Goal: Transaction & Acquisition: Book appointment/travel/reservation

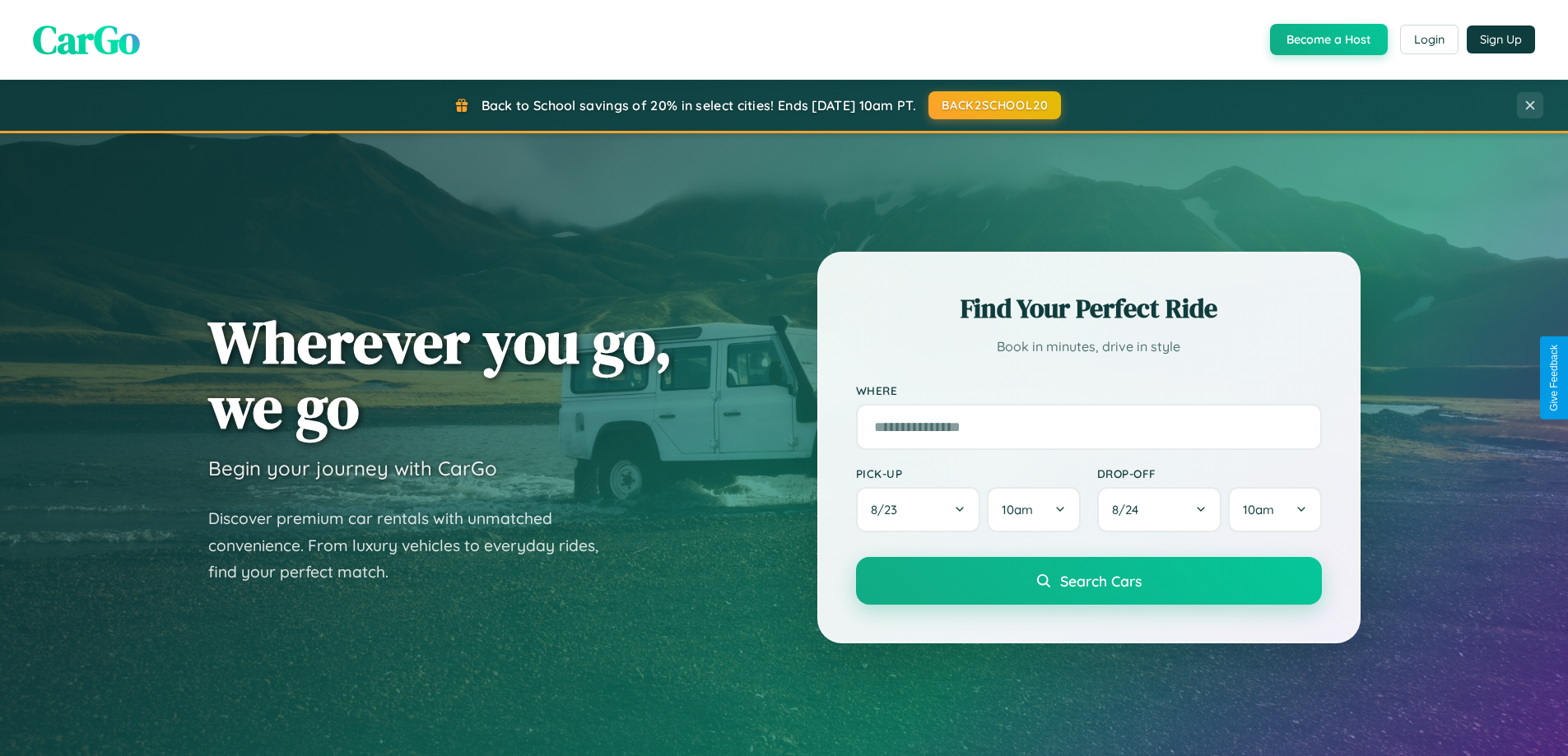
scroll to position [3167, 0]
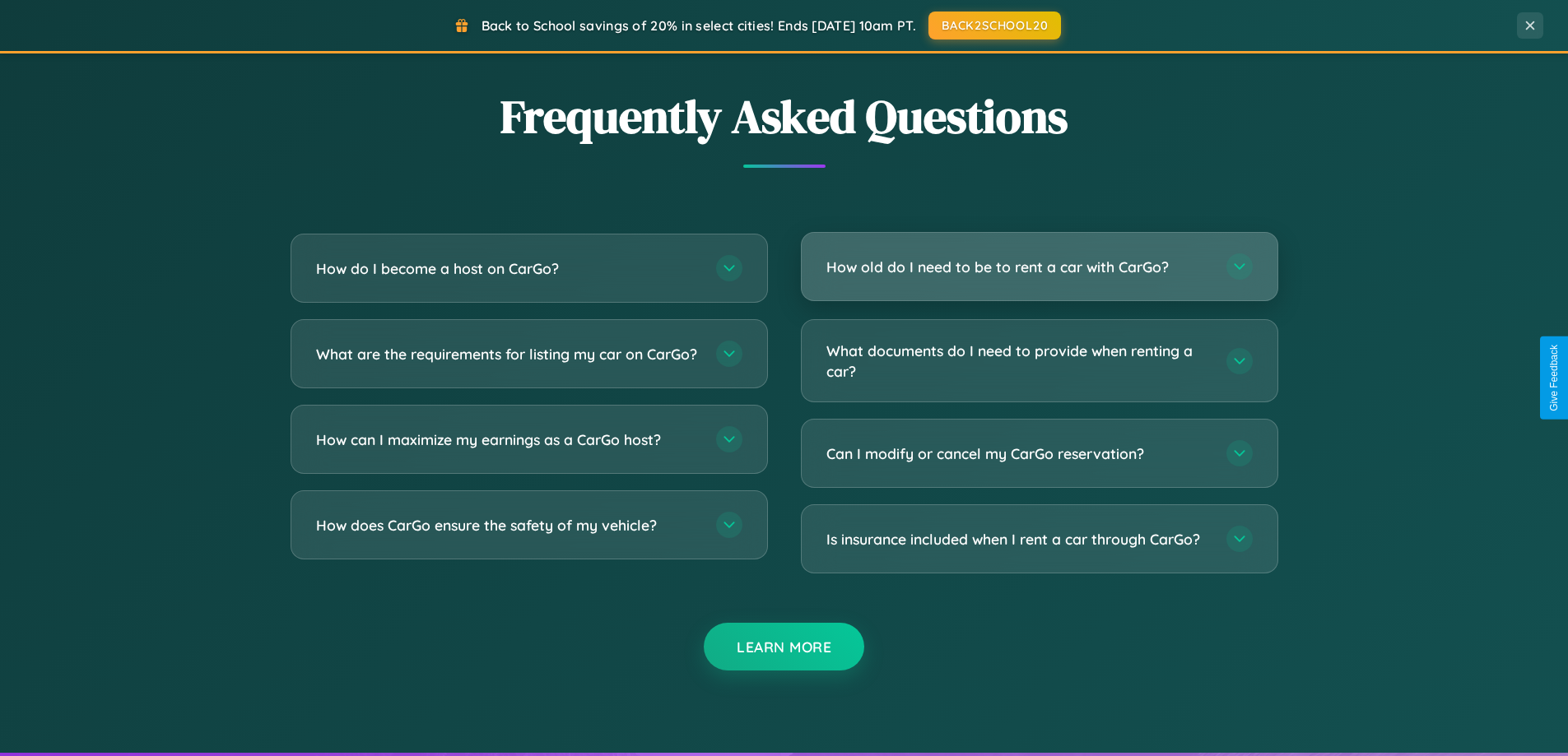
click at [1039, 267] on h3 "How old do I need to be to rent a car with CarGo?" at bounding box center [1018, 266] width 384 height 21
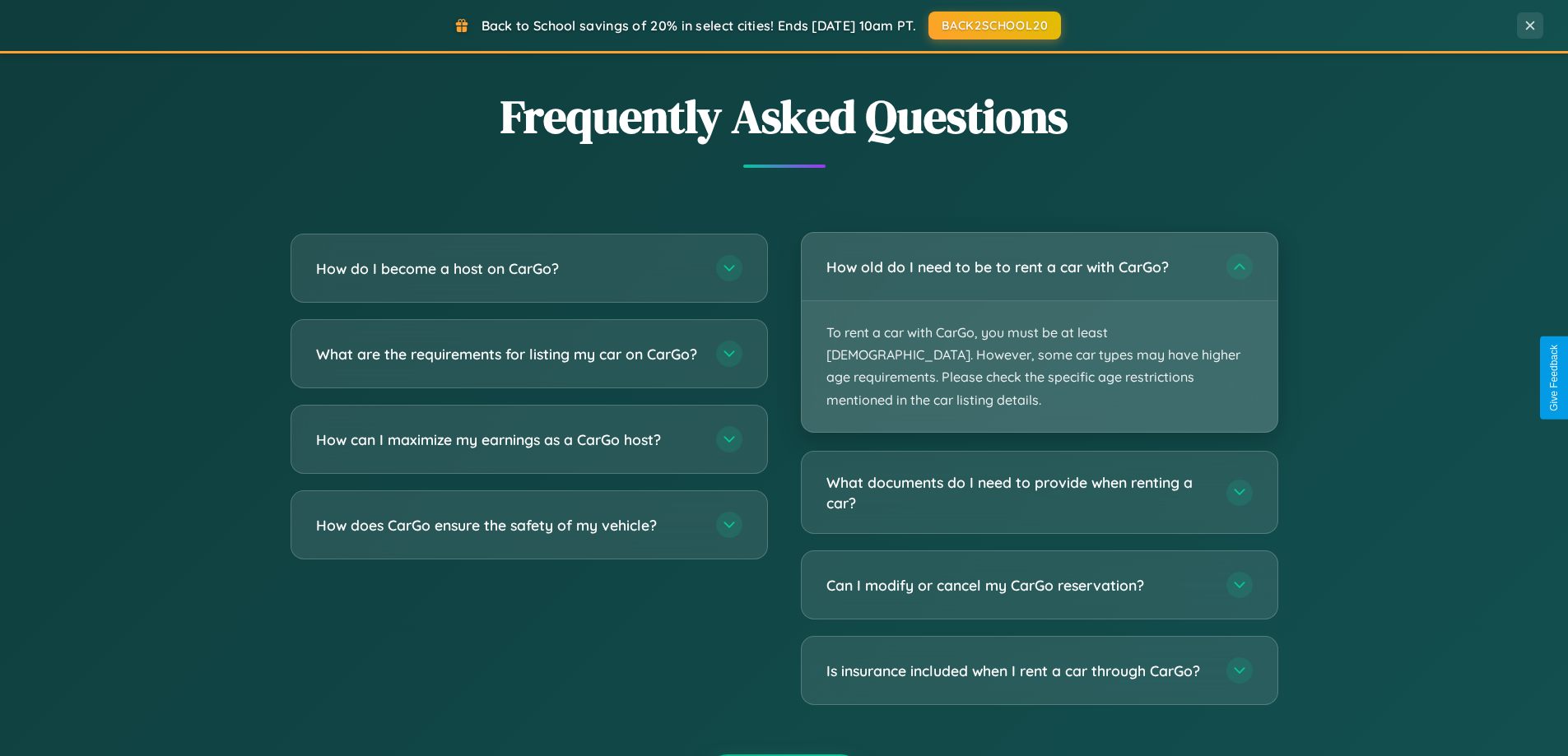
click at [1039, 321] on p "To rent a car with CarGo, you must be at least 21 years old. However, some car …" at bounding box center [1039, 367] width 476 height 131
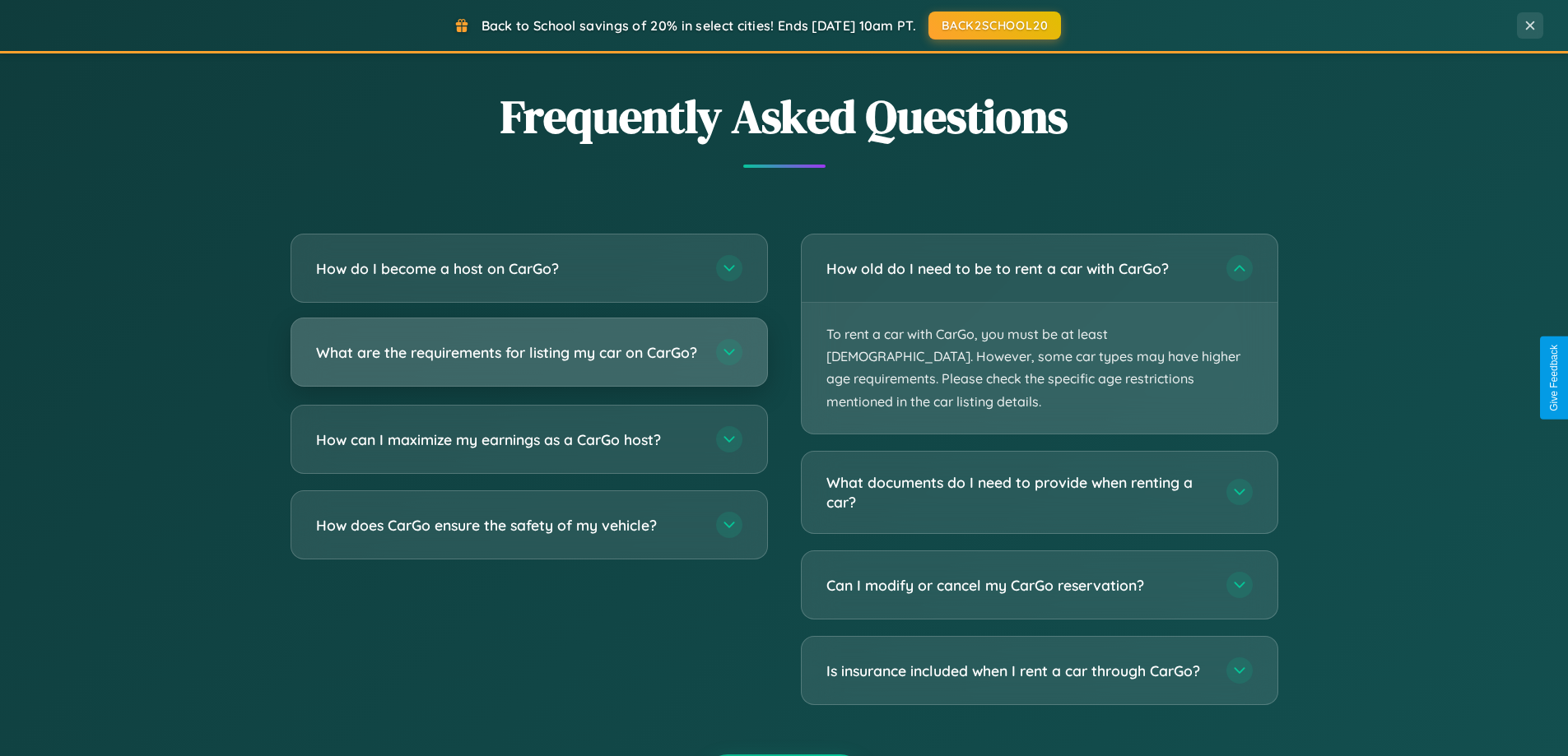
click at [529, 359] on h3 "What are the requirements for listing my car on CarGo?" at bounding box center [508, 352] width 384 height 21
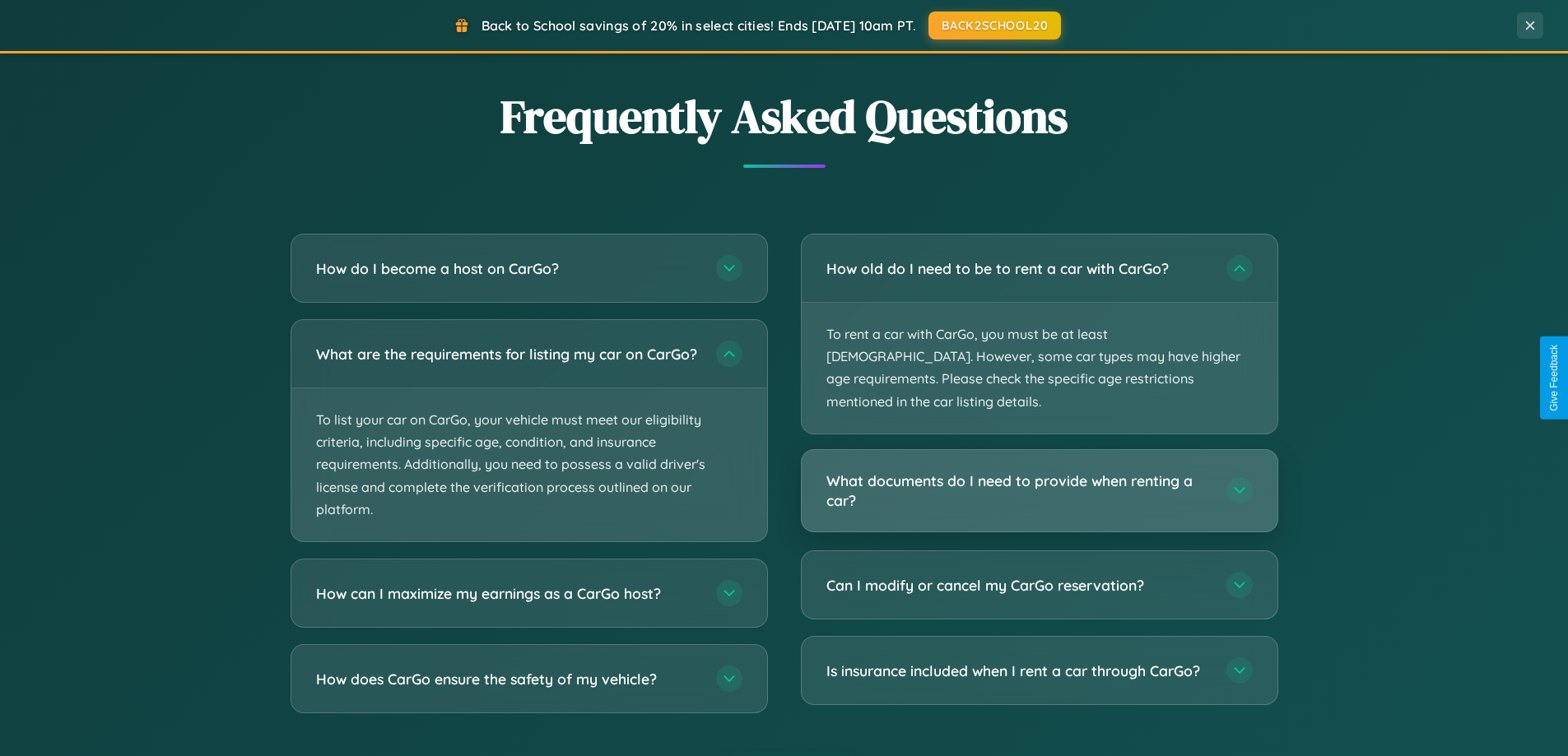
click at [1039, 471] on h3 "What documents do I need to provide when renting a car?" at bounding box center [1018, 491] width 384 height 40
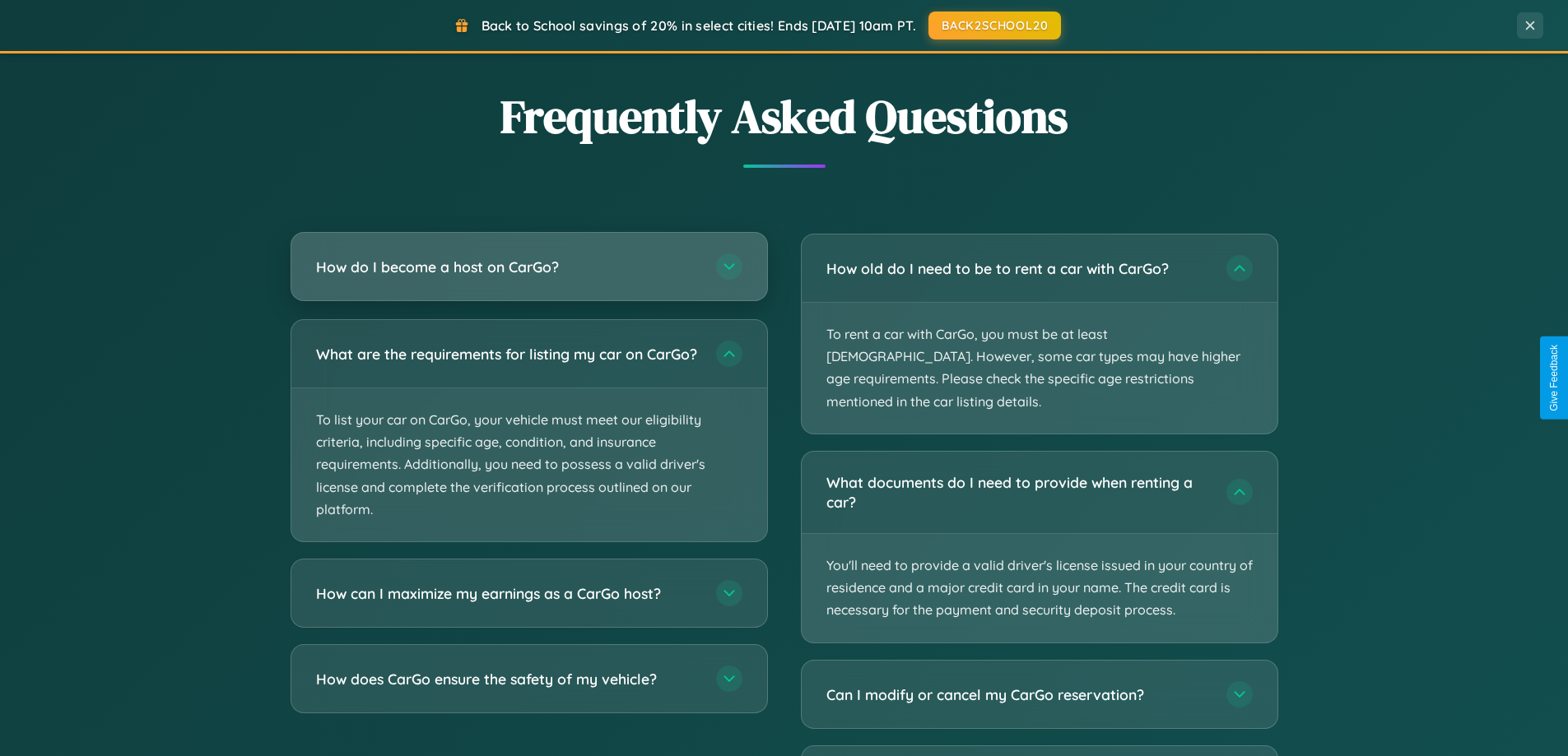
click at [529, 268] on h3 "How do I become a host on CarGo?" at bounding box center [508, 266] width 384 height 21
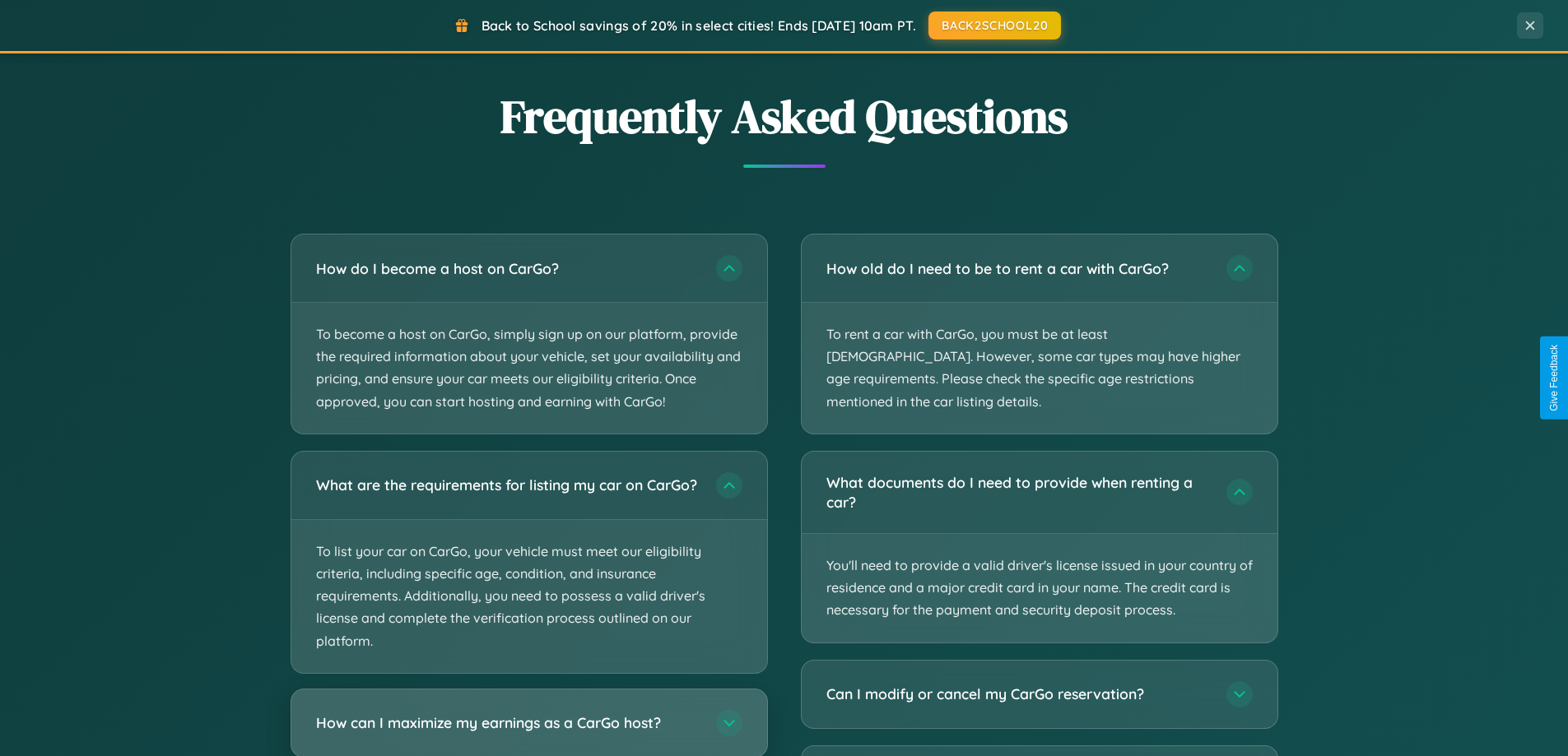
click at [529, 729] on h3 "How can I maximize my earnings as a CarGo host?" at bounding box center [508, 722] width 384 height 21
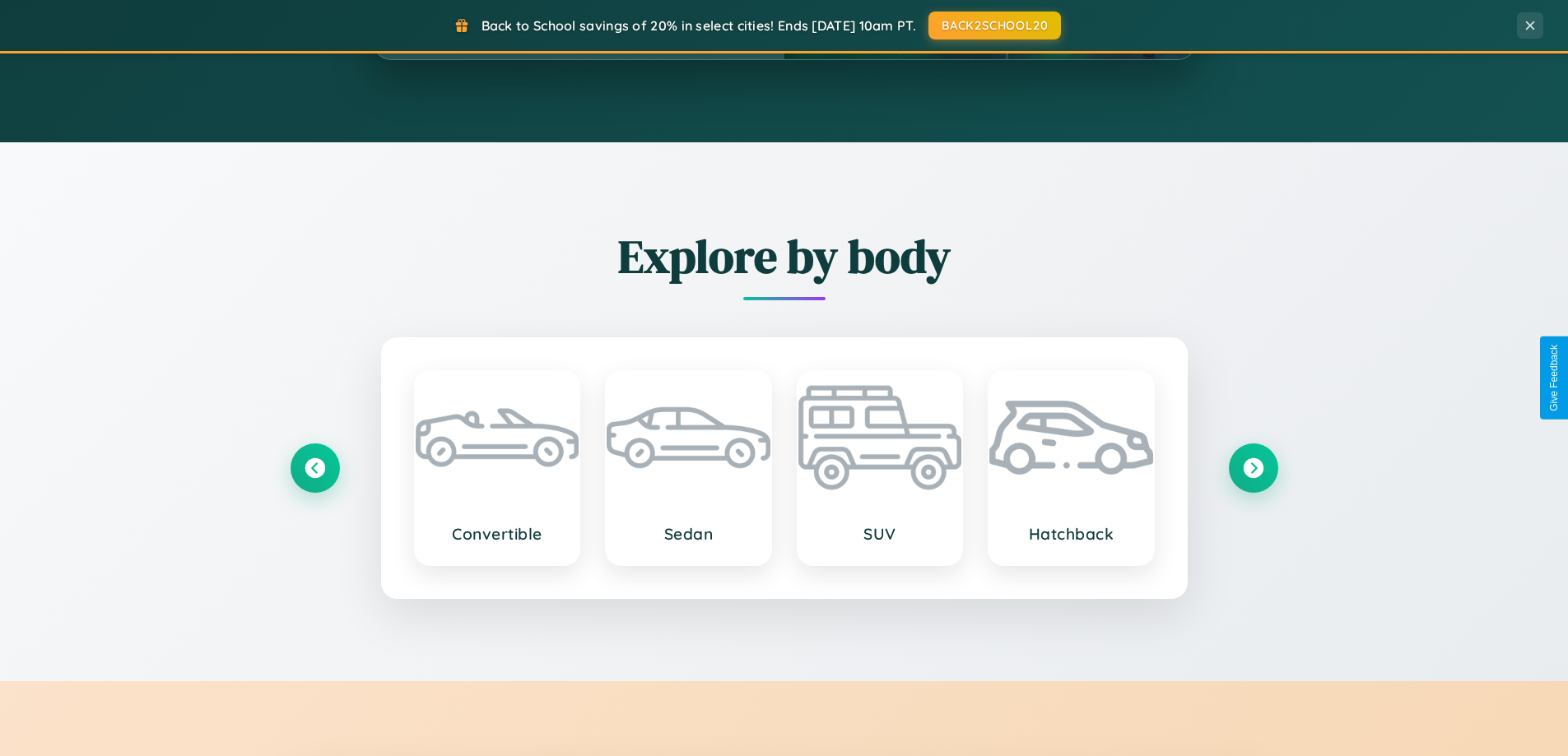
scroll to position [710, 0]
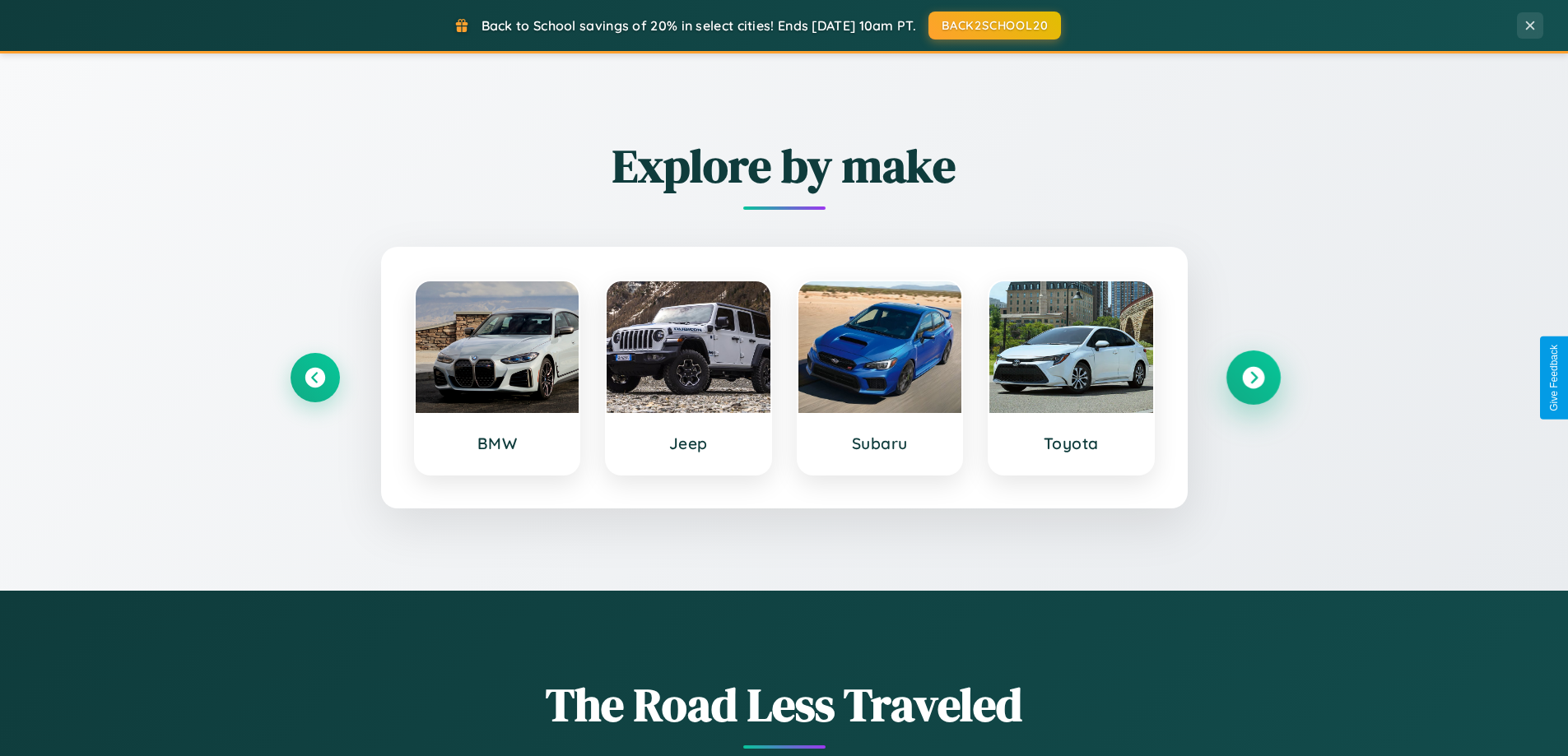
click at [1253, 378] on icon at bounding box center [1253, 378] width 23 height 23
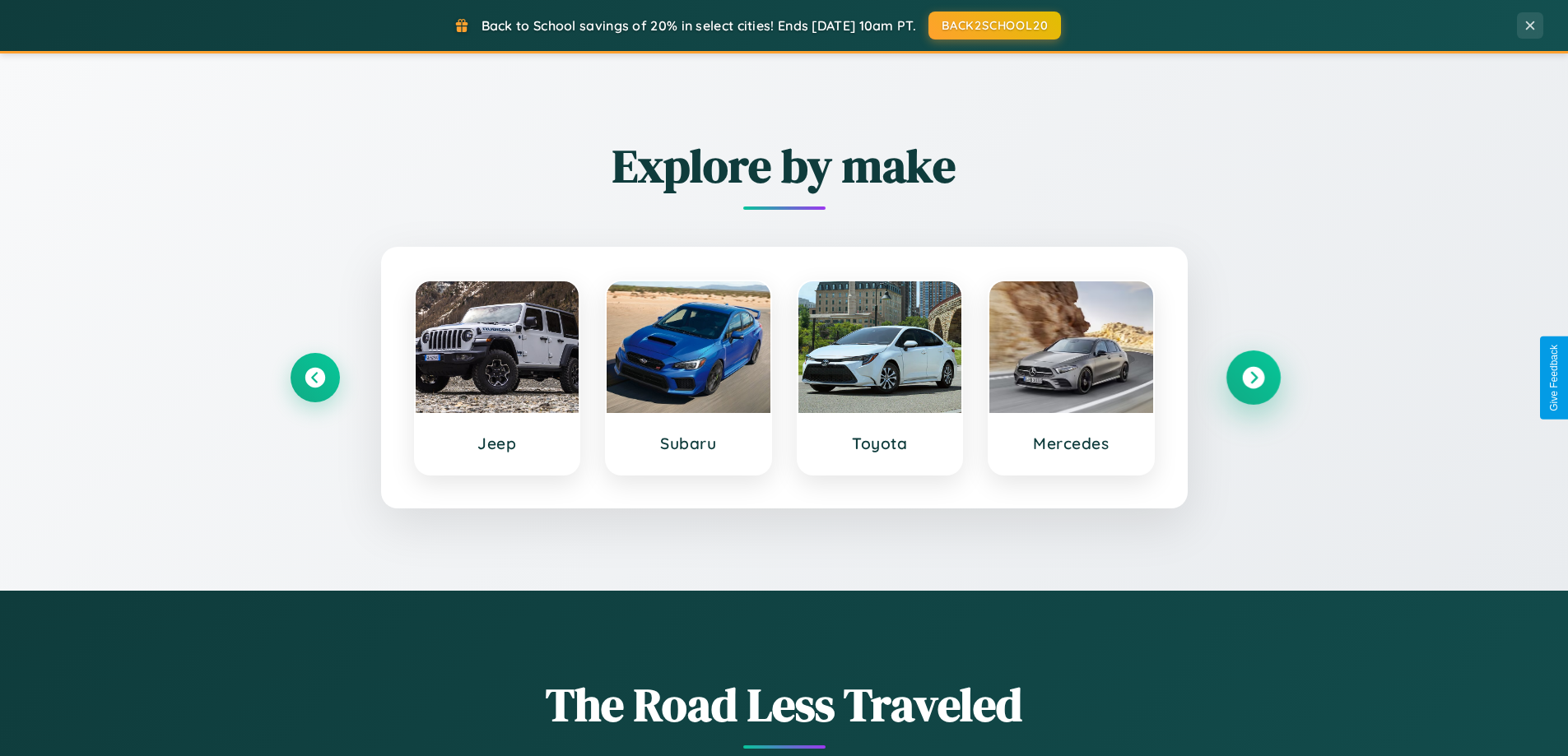
click at [1253, 378] on icon at bounding box center [1253, 378] width 23 height 23
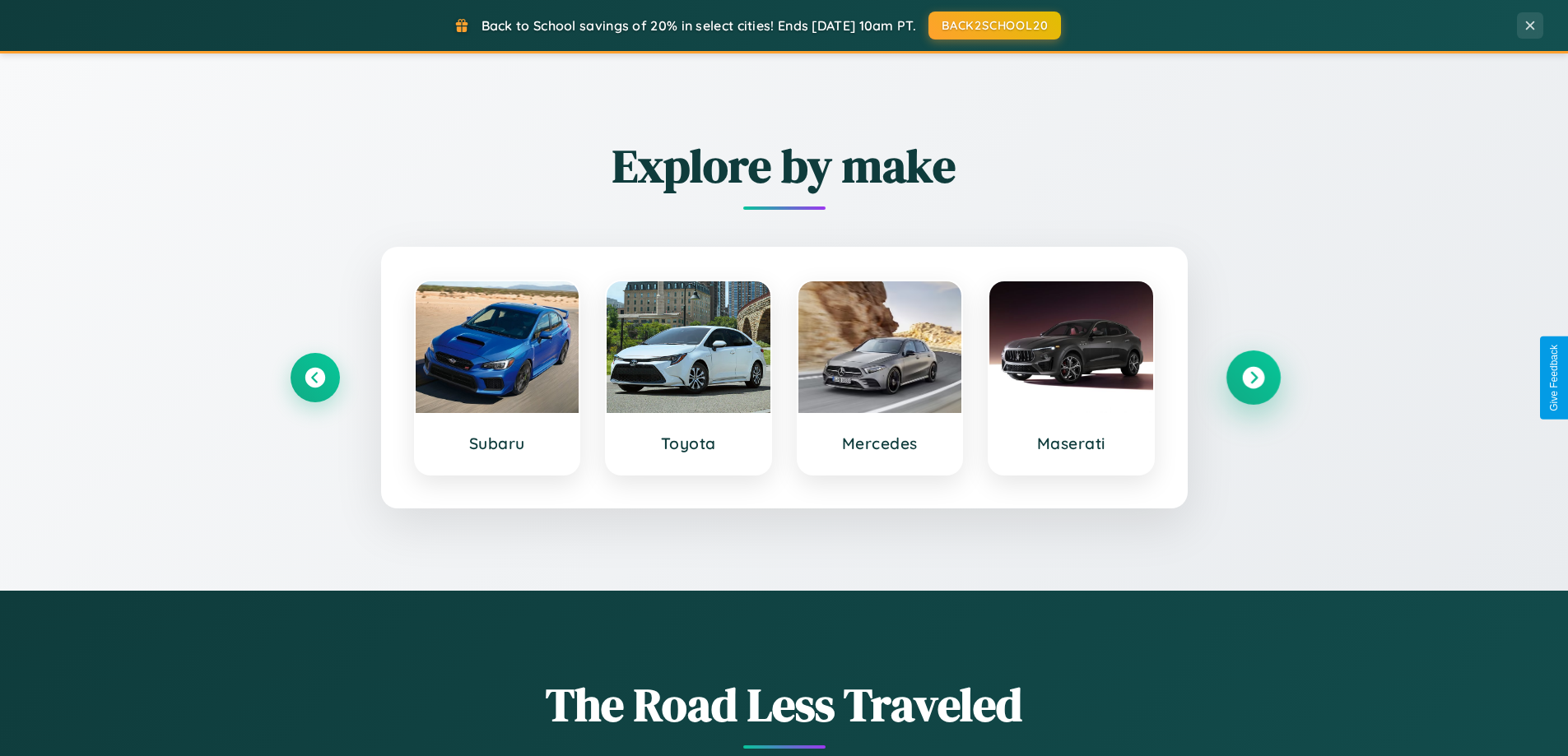
click at [1253, 378] on icon at bounding box center [1253, 378] width 23 height 23
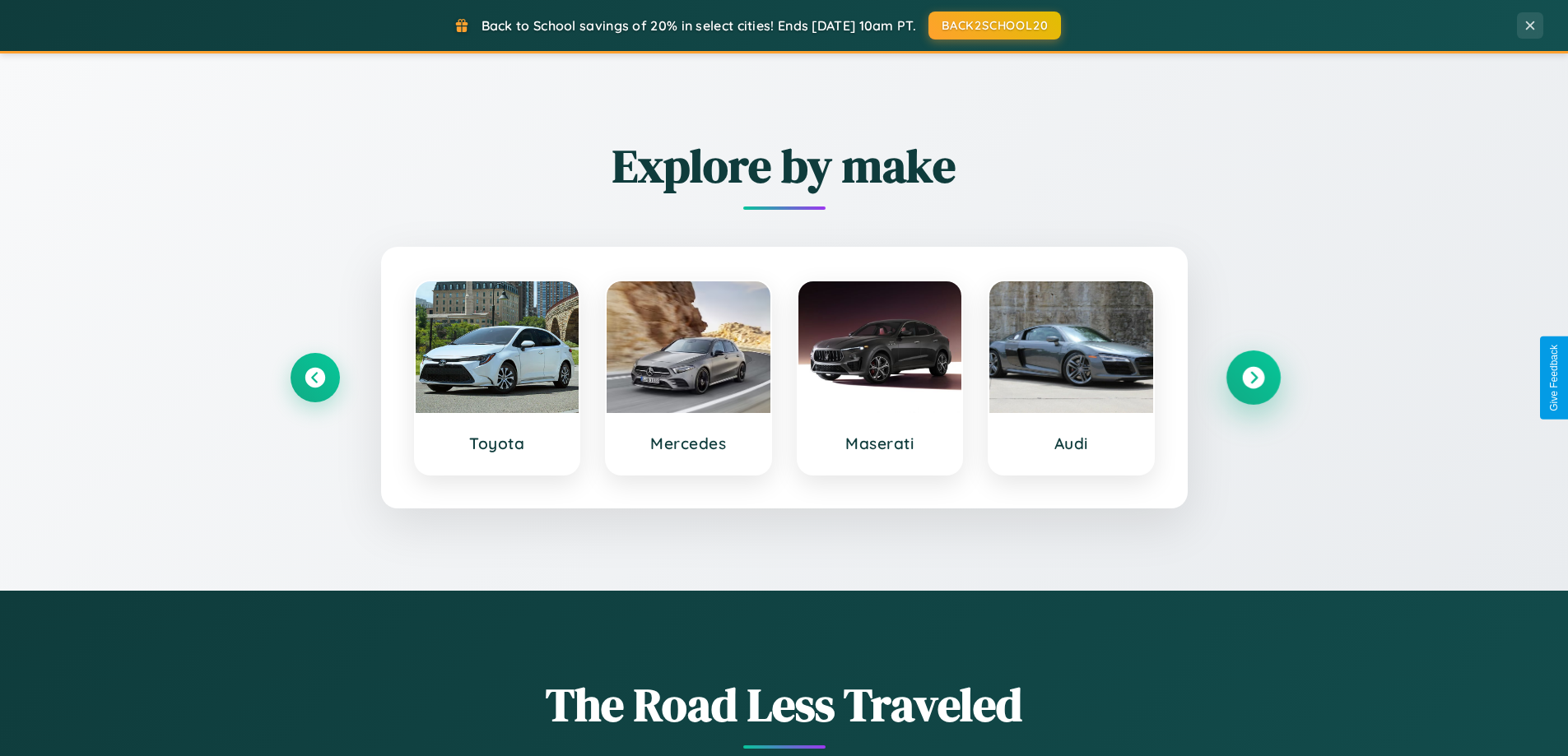
click at [1253, 378] on icon at bounding box center [1253, 378] width 23 height 23
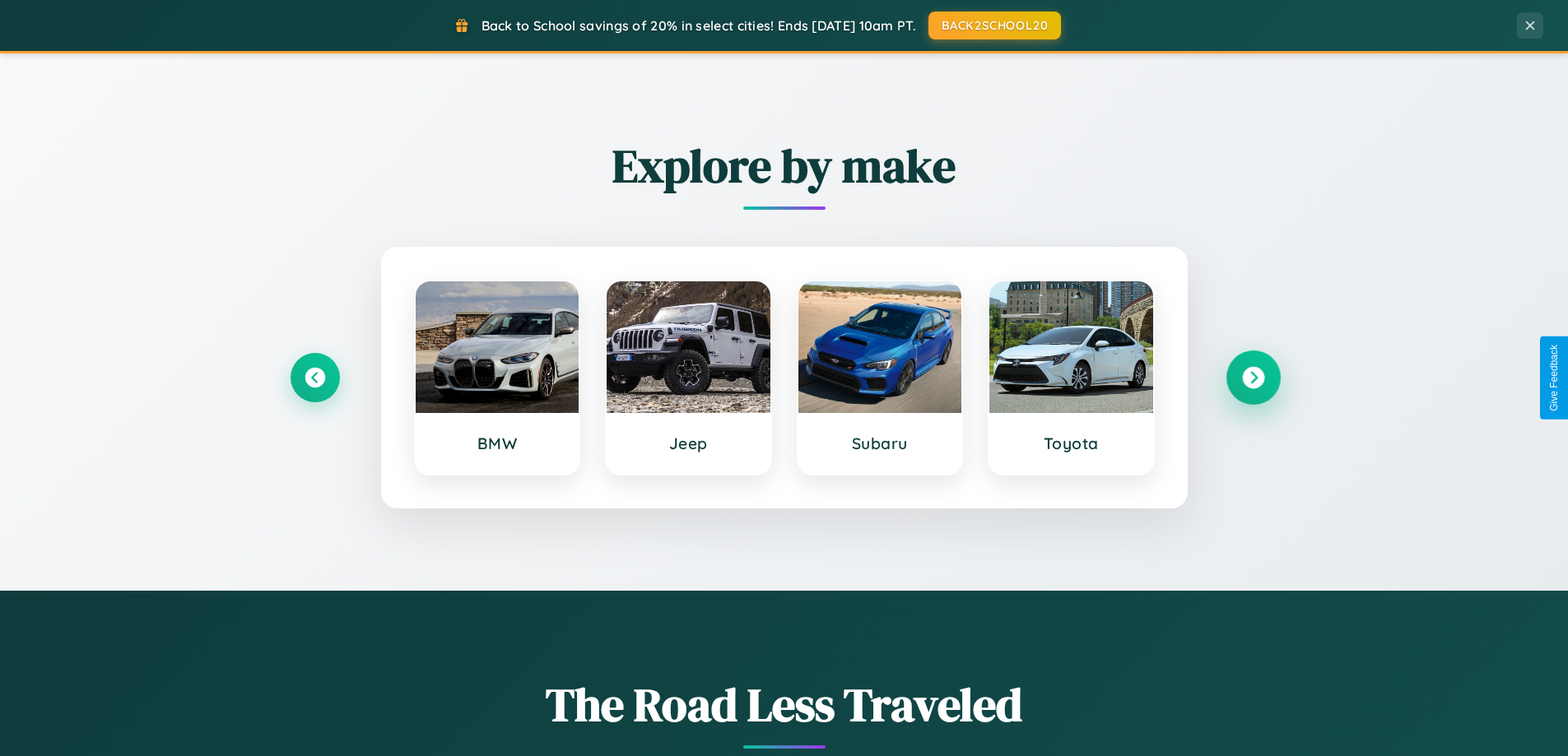
click at [1253, 378] on icon at bounding box center [1253, 378] width 23 height 23
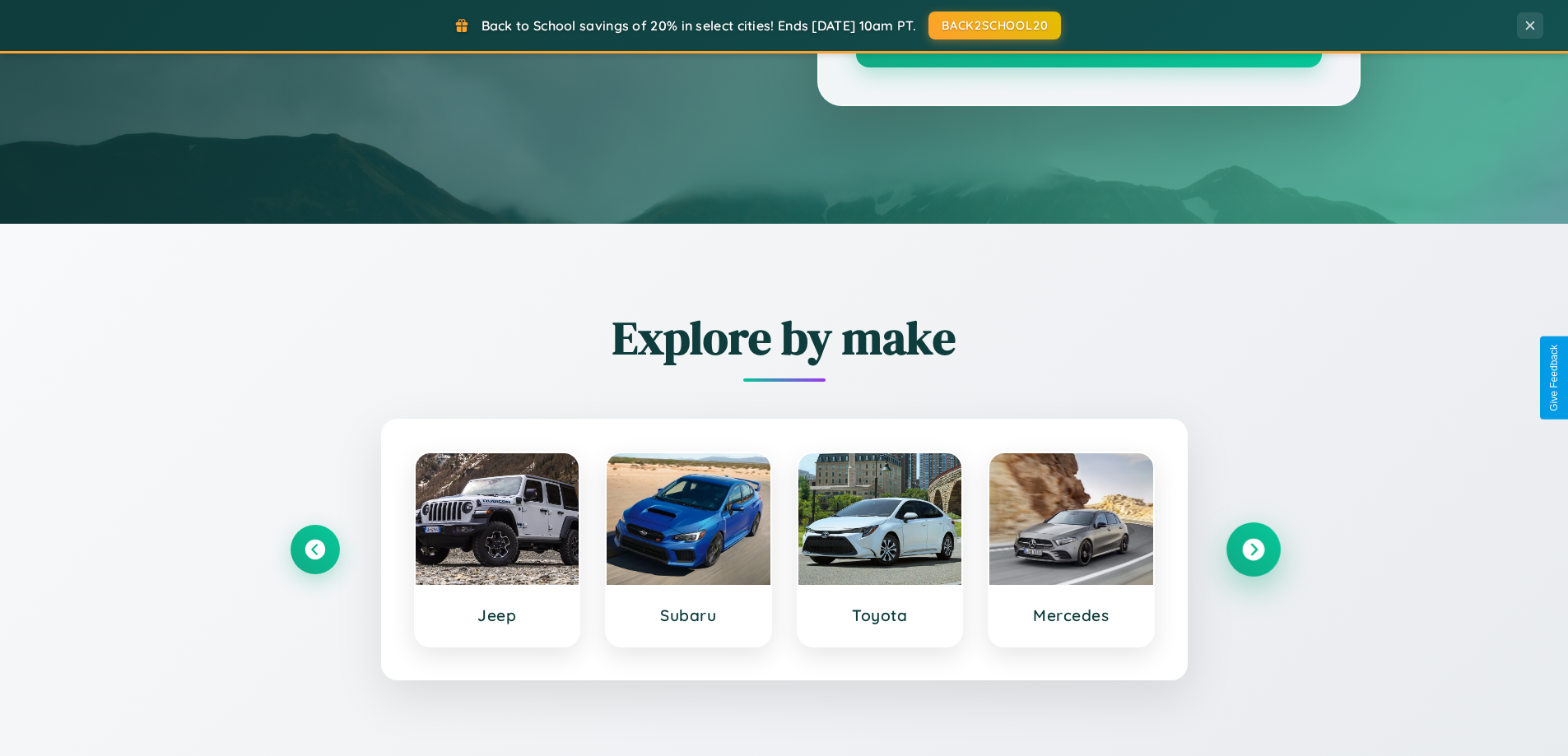
scroll to position [48, 0]
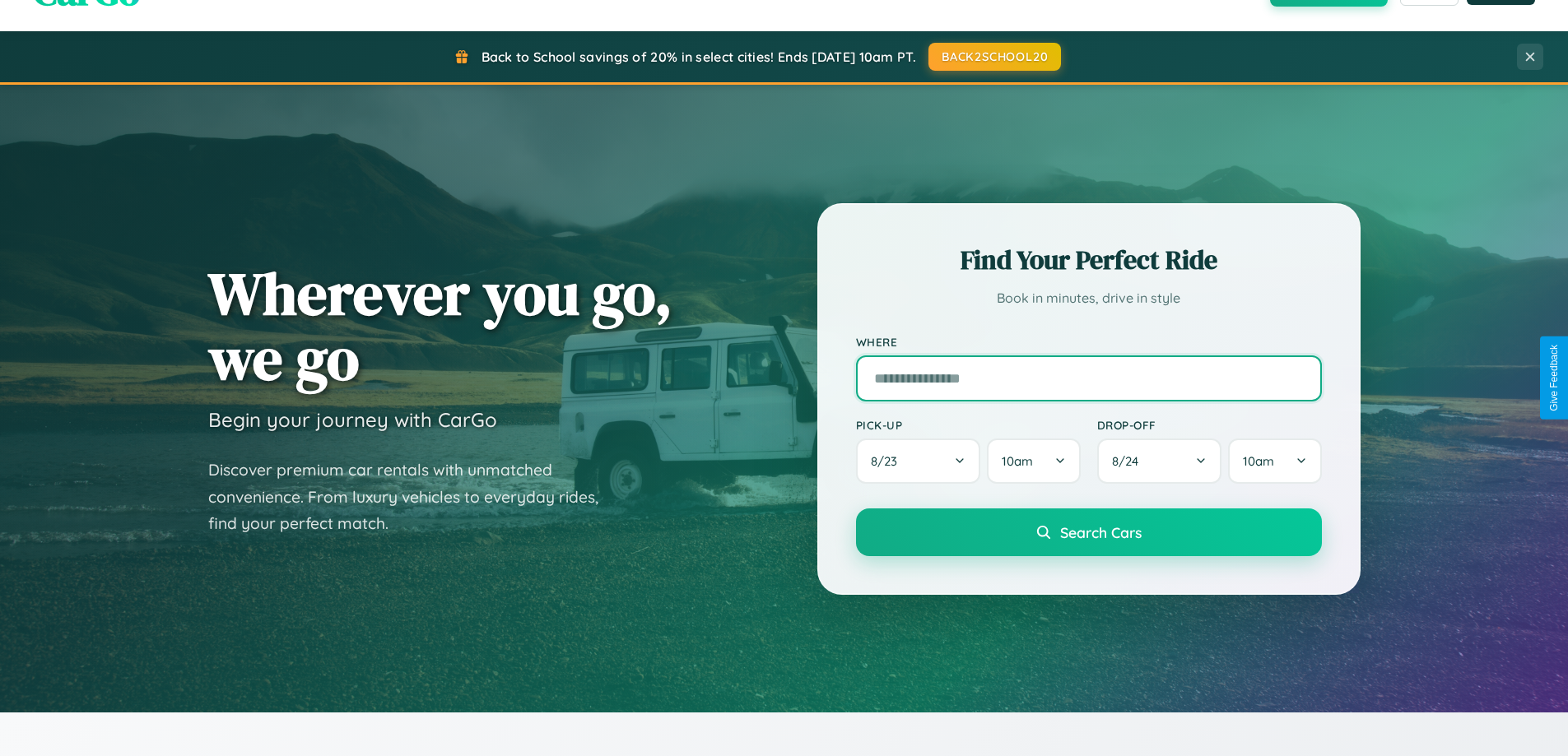
click at [1089, 378] on input "text" at bounding box center [1089, 378] width 466 height 46
type input "******"
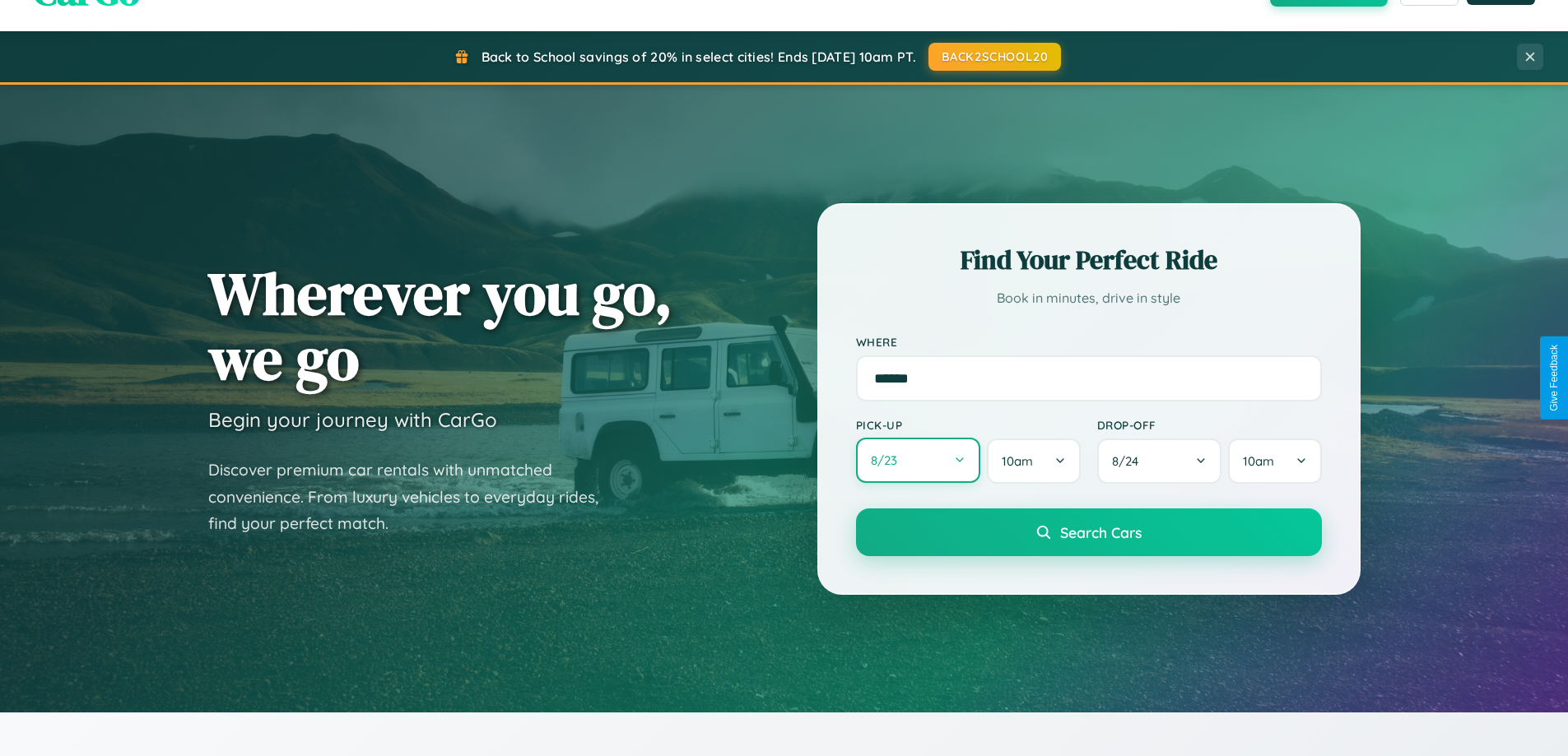
click at [918, 461] on button "8 / 23" at bounding box center [918, 460] width 125 height 45
select select "*"
select select "****"
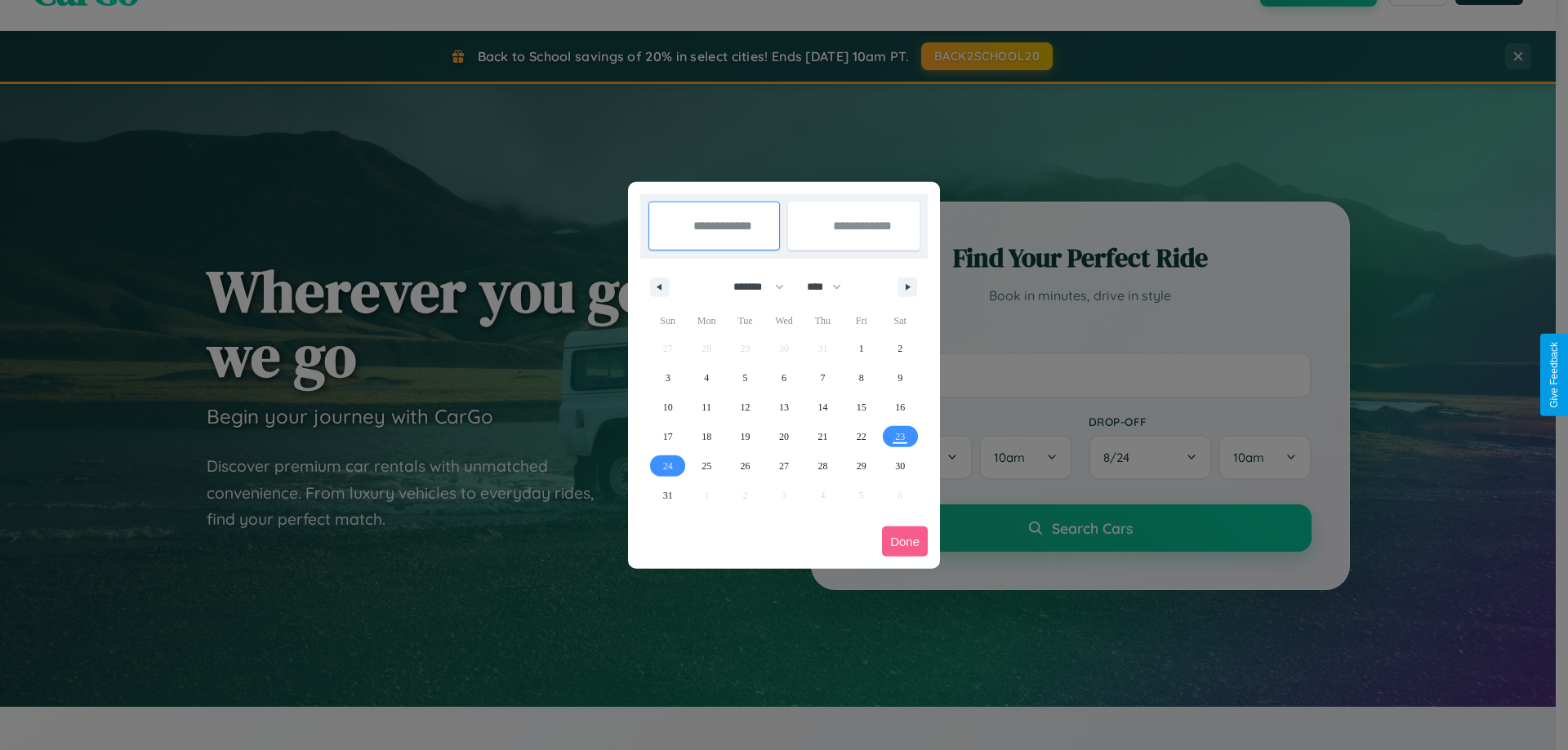
drag, startPoint x: 751, startPoint y: 287, endPoint x: 784, endPoint y: 328, distance: 52.6
click at [751, 287] on select "******* ******** ***** ***** *** **** **** ****** ********* ******* ******** **…" at bounding box center [755, 287] width 69 height 27
select select "*"
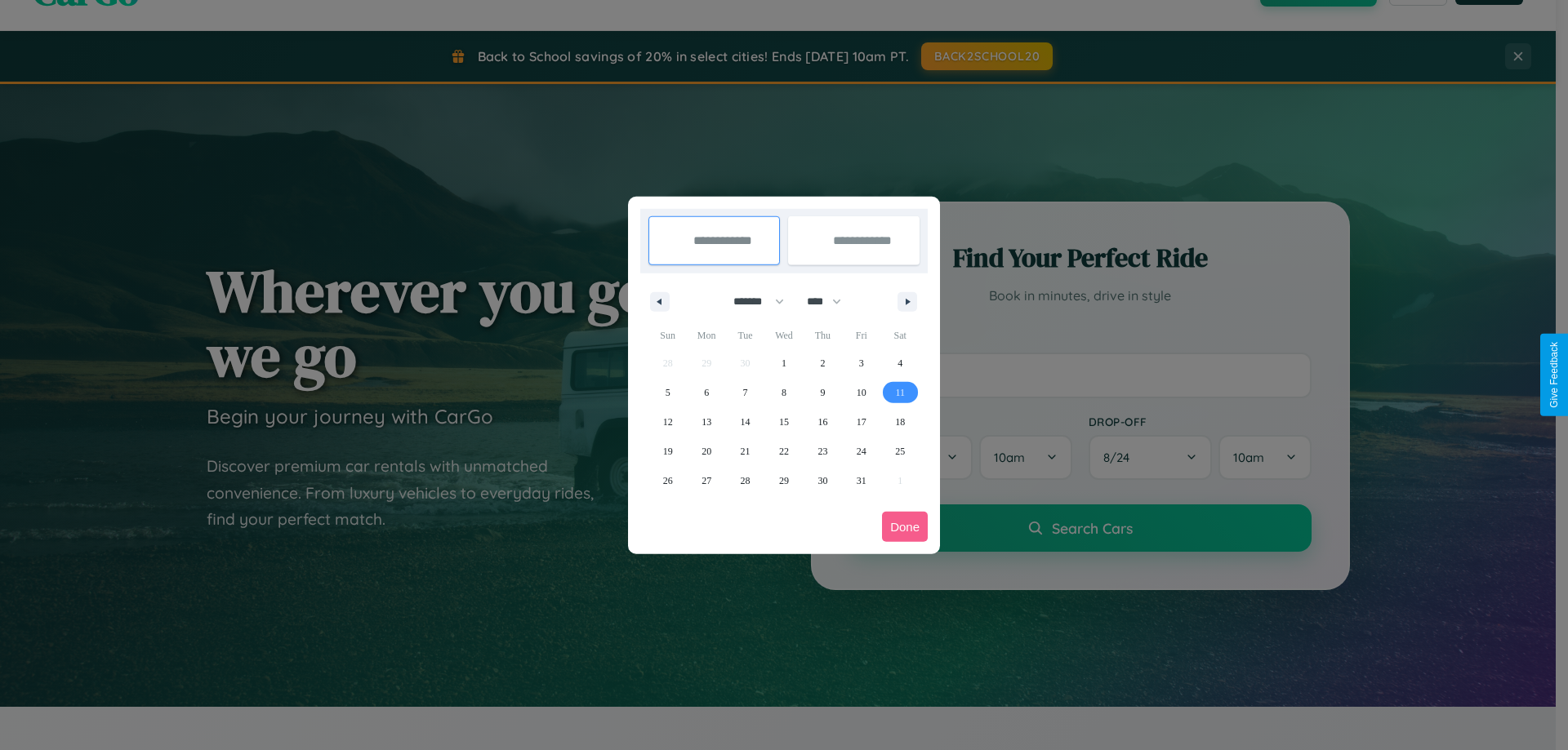
click at [900, 392] on span "11" at bounding box center [900, 393] width 10 height 29
type input "**********"
click at [784, 421] on span "15" at bounding box center [784, 422] width 10 height 29
type input "**********"
click at [905, 527] on button "Done" at bounding box center [905, 526] width 46 height 30
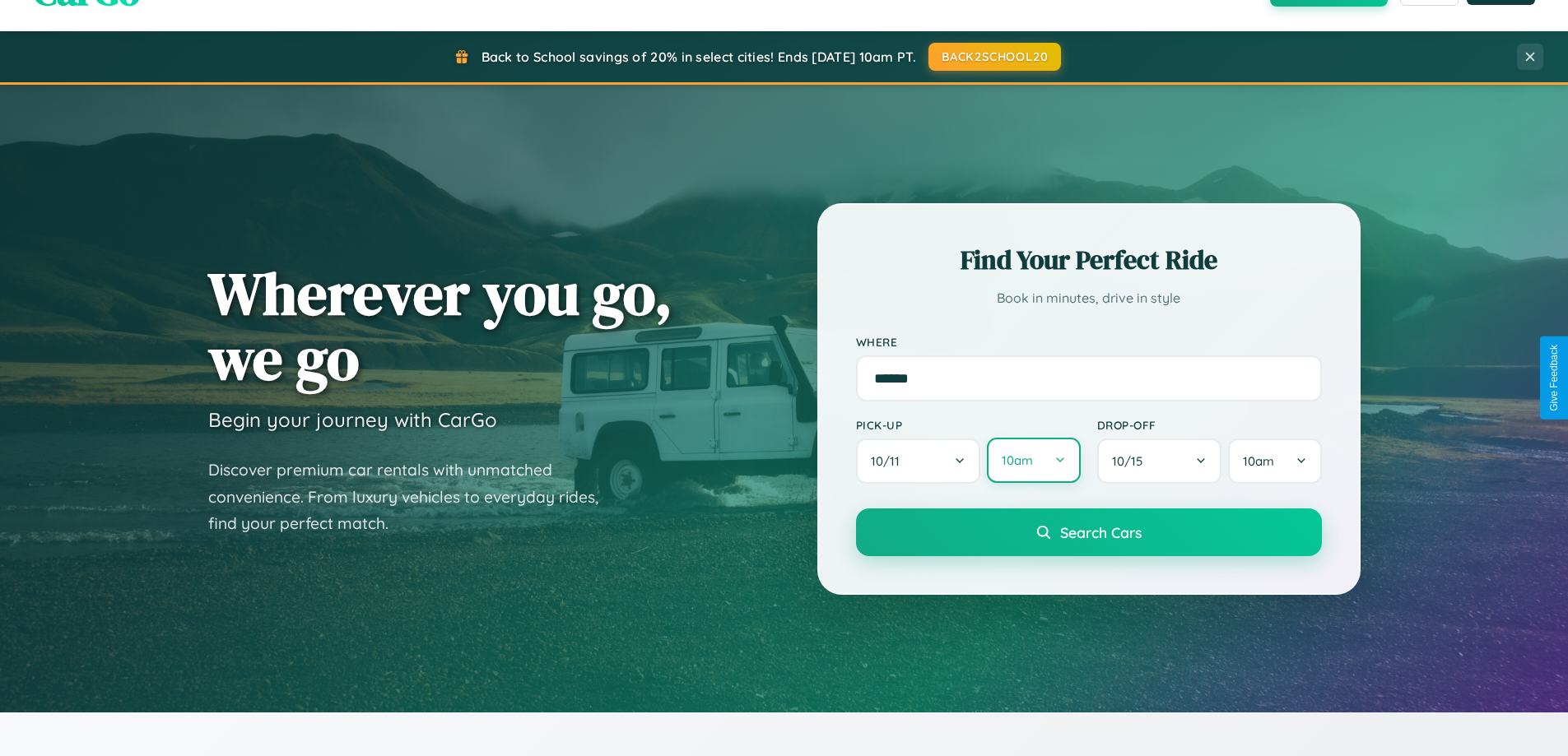
click at [1033, 461] on button "10am" at bounding box center [1033, 460] width 93 height 45
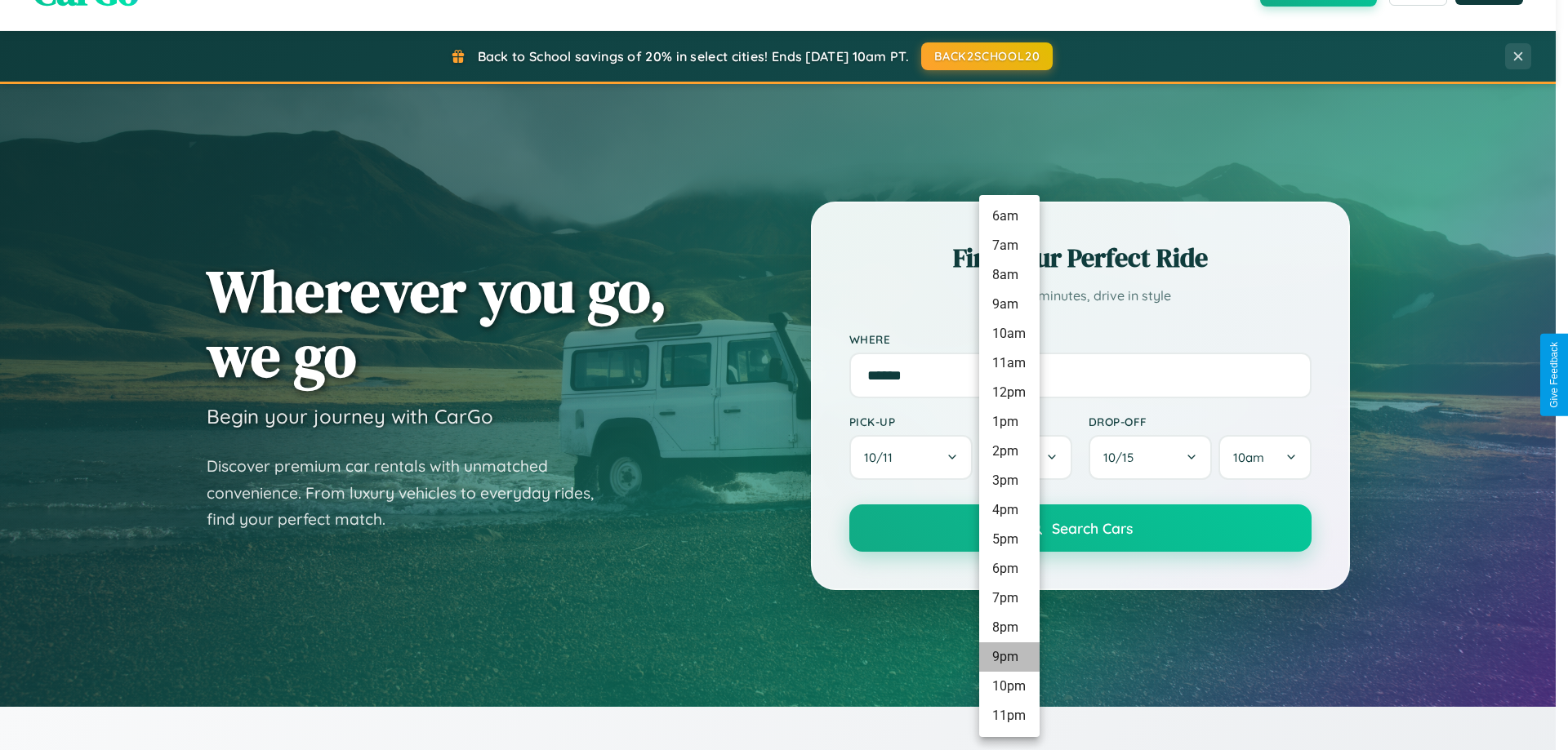
click at [1008, 657] on li "9pm" at bounding box center [1009, 657] width 61 height 29
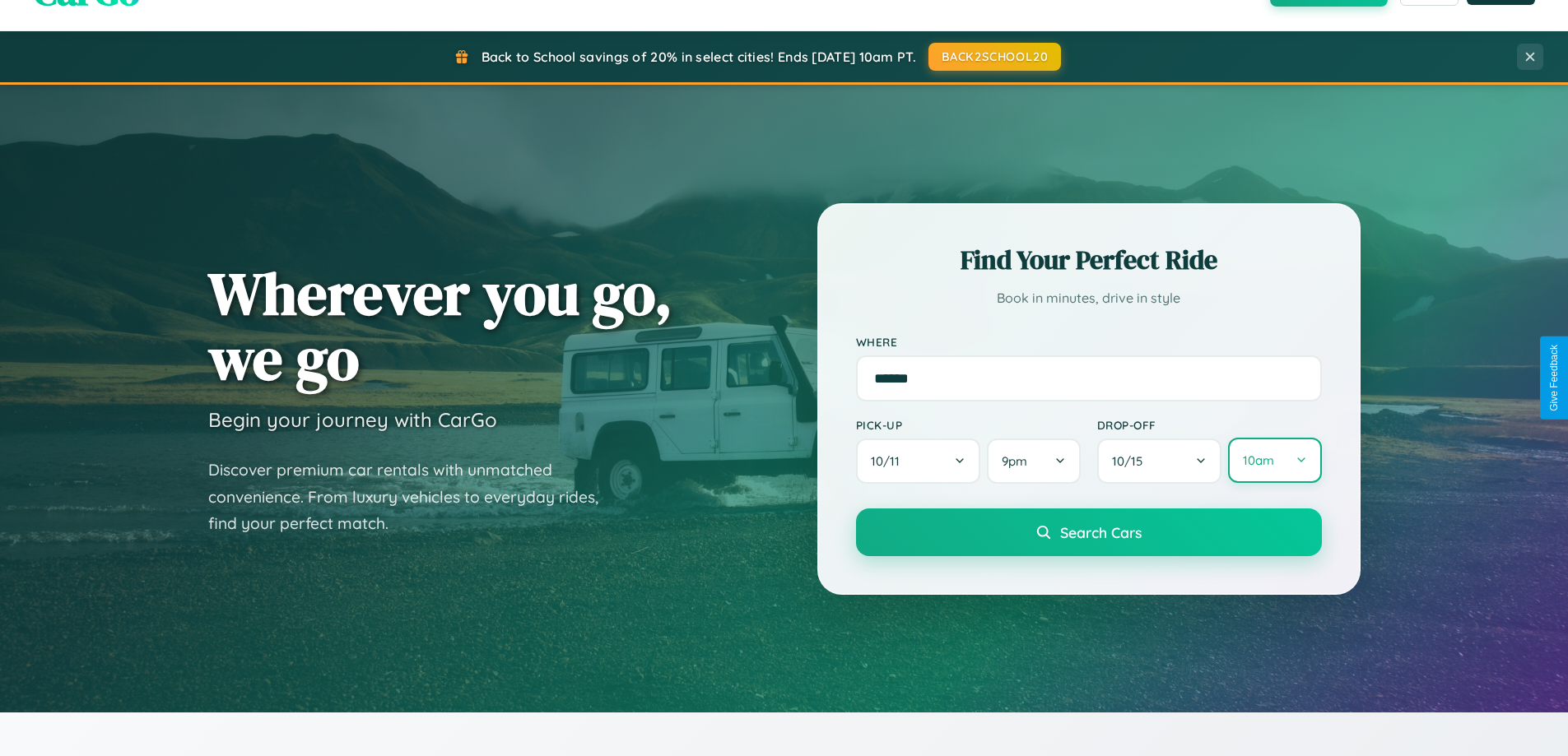
click at [1274, 461] on button "10am" at bounding box center [1275, 460] width 93 height 45
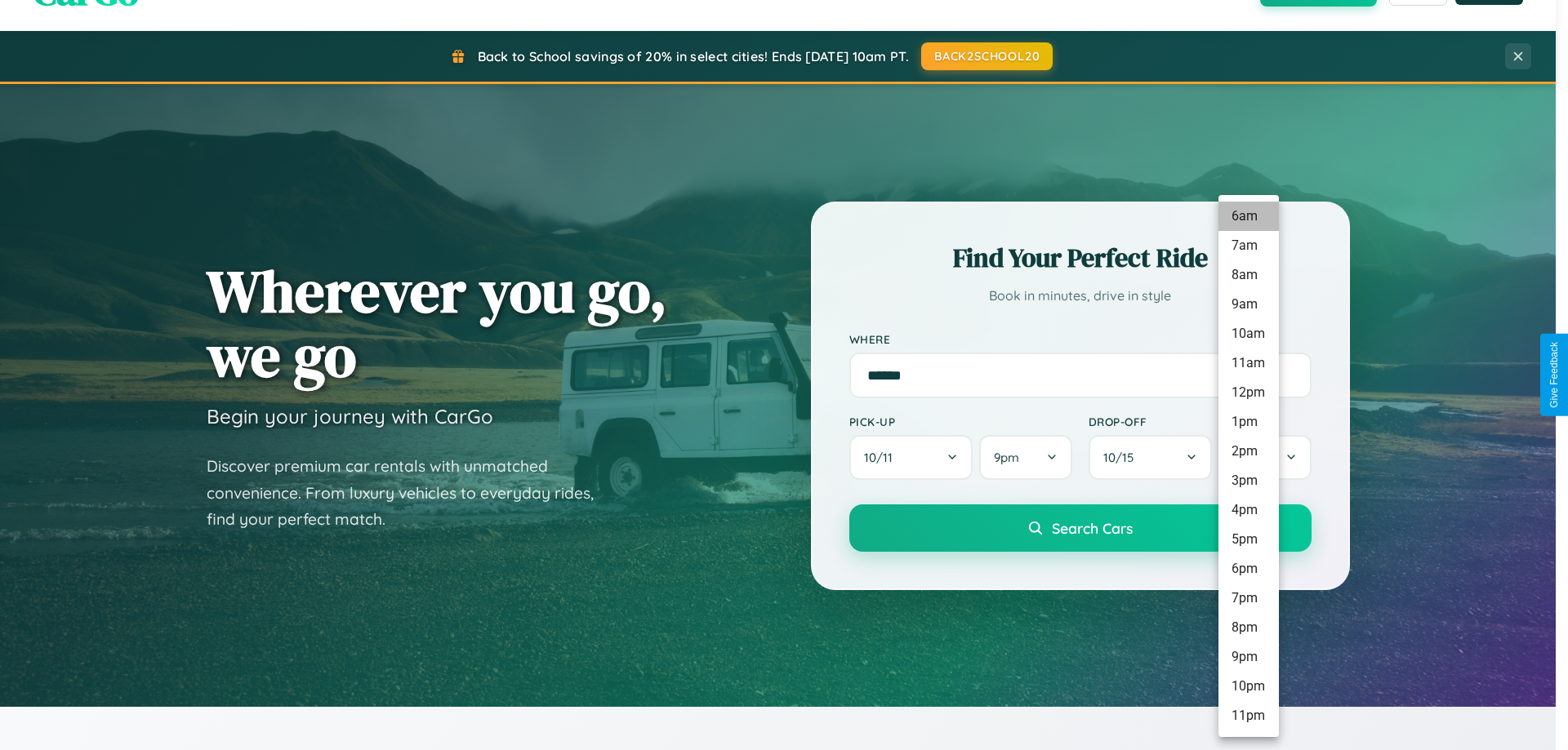
click at [1248, 216] on li "6am" at bounding box center [1249, 216] width 61 height 29
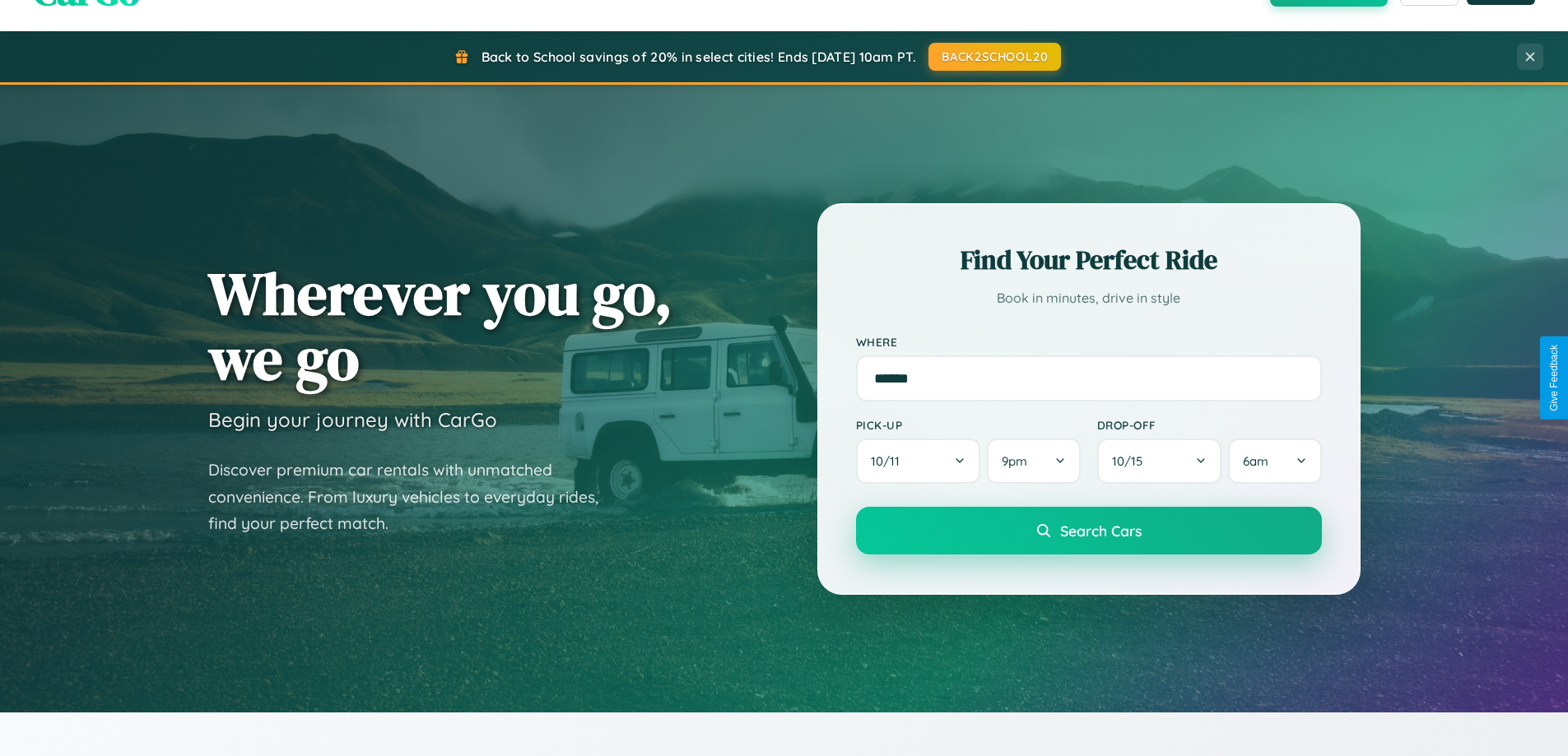
click at [1089, 532] on span "Search Cars" at bounding box center [1101, 530] width 82 height 18
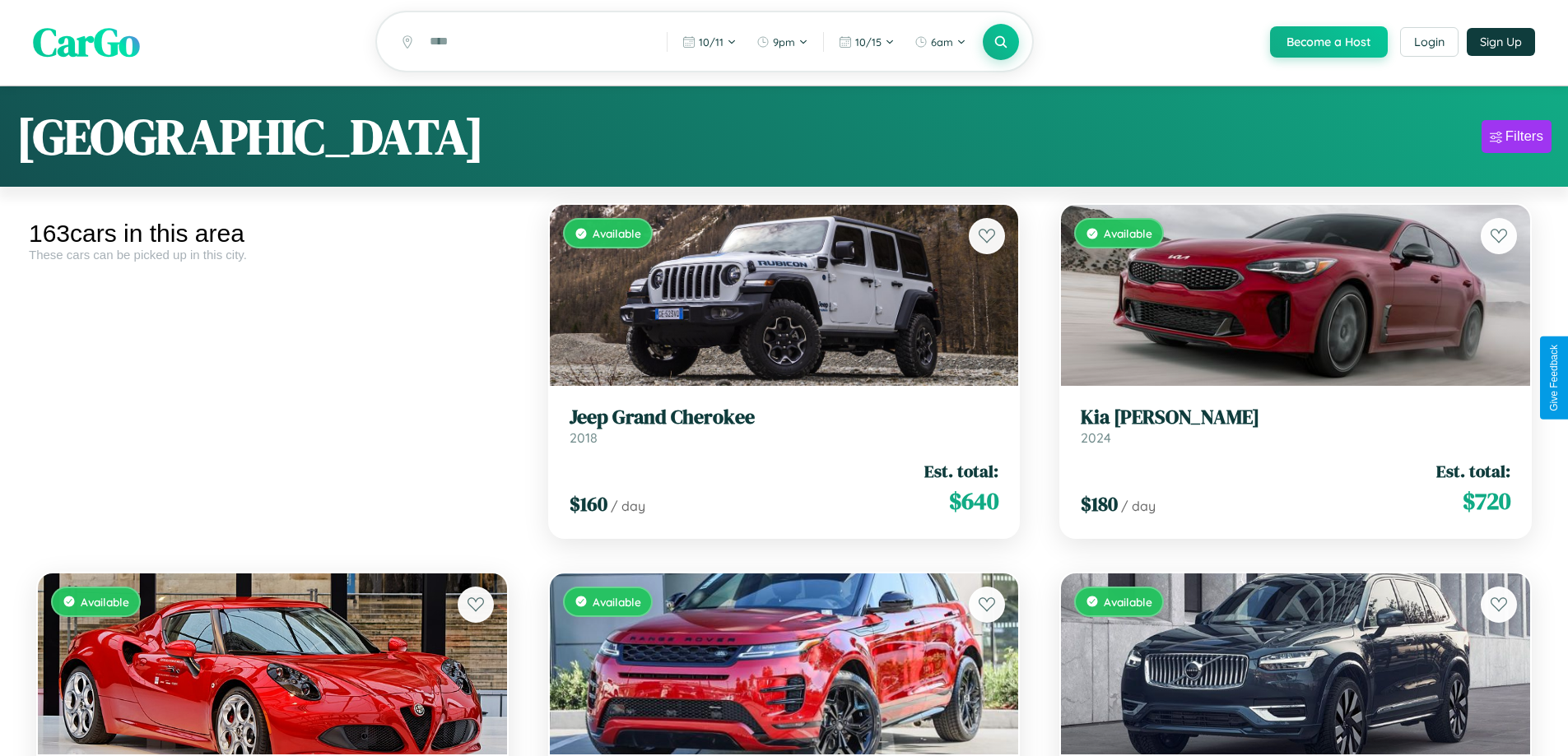
scroll to position [19658, 0]
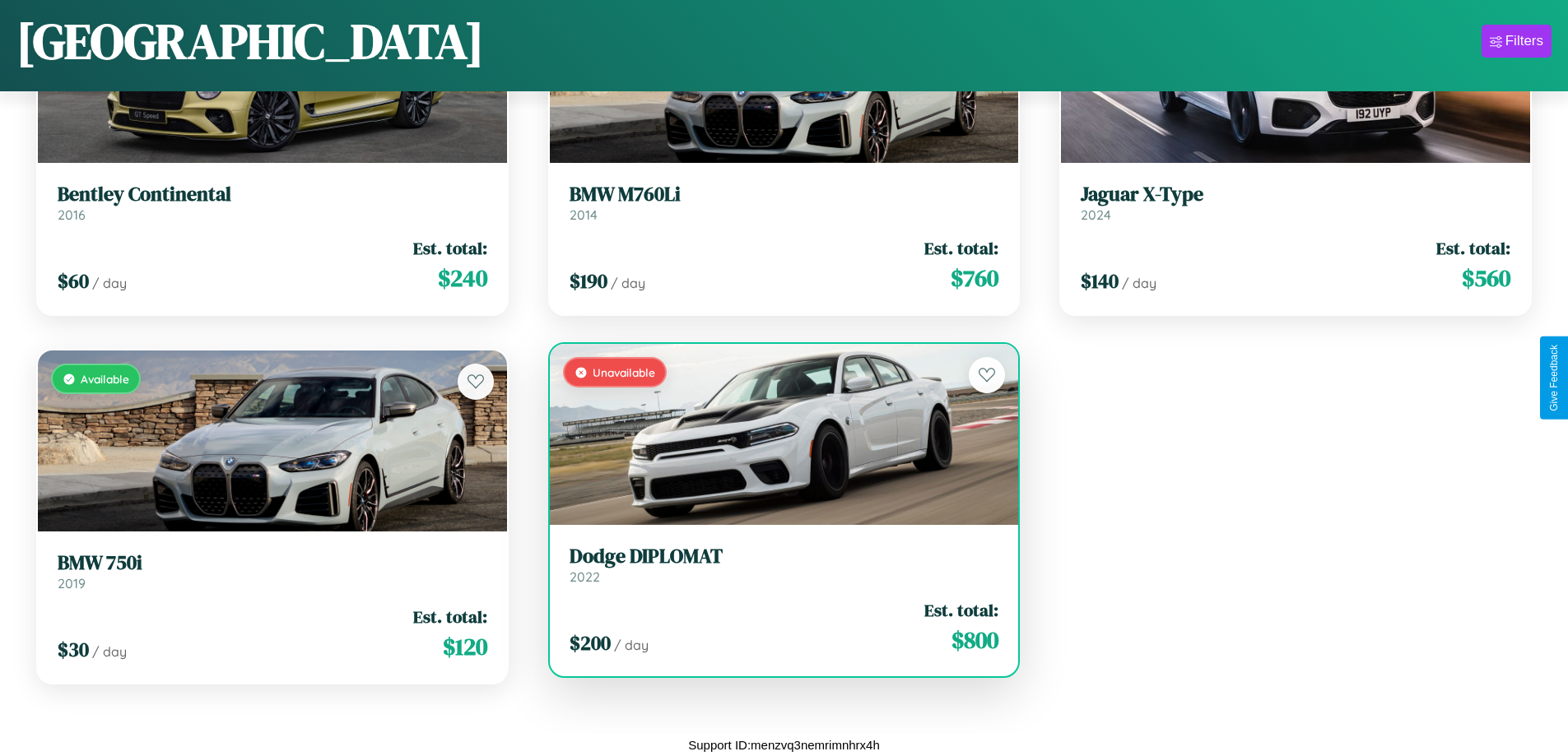
click at [777, 627] on div "$ 200 / day Est. total: $ 800" at bounding box center [785, 627] width 430 height 58
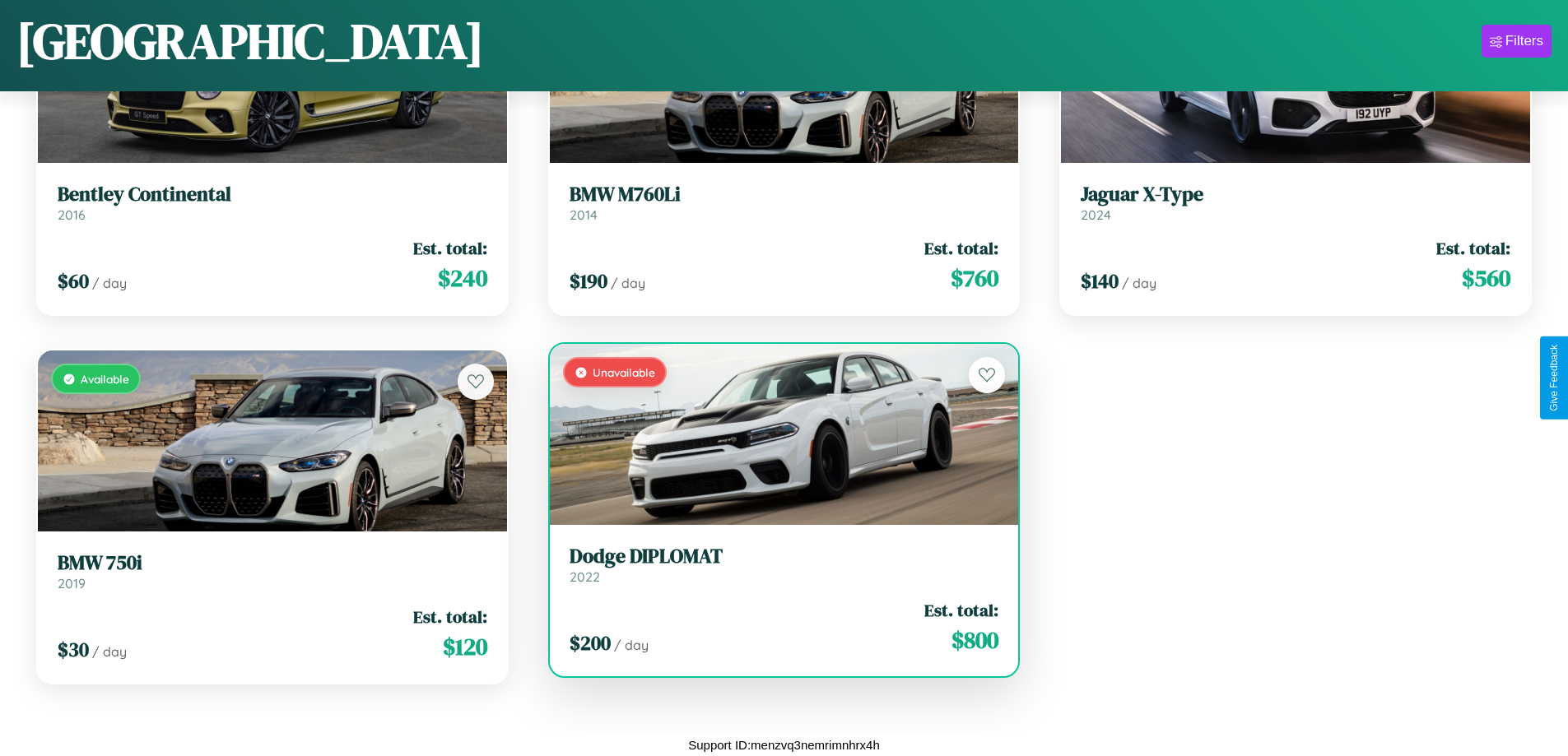
click at [777, 627] on div "$ 200 / day Est. total: $ 800" at bounding box center [785, 627] width 430 height 58
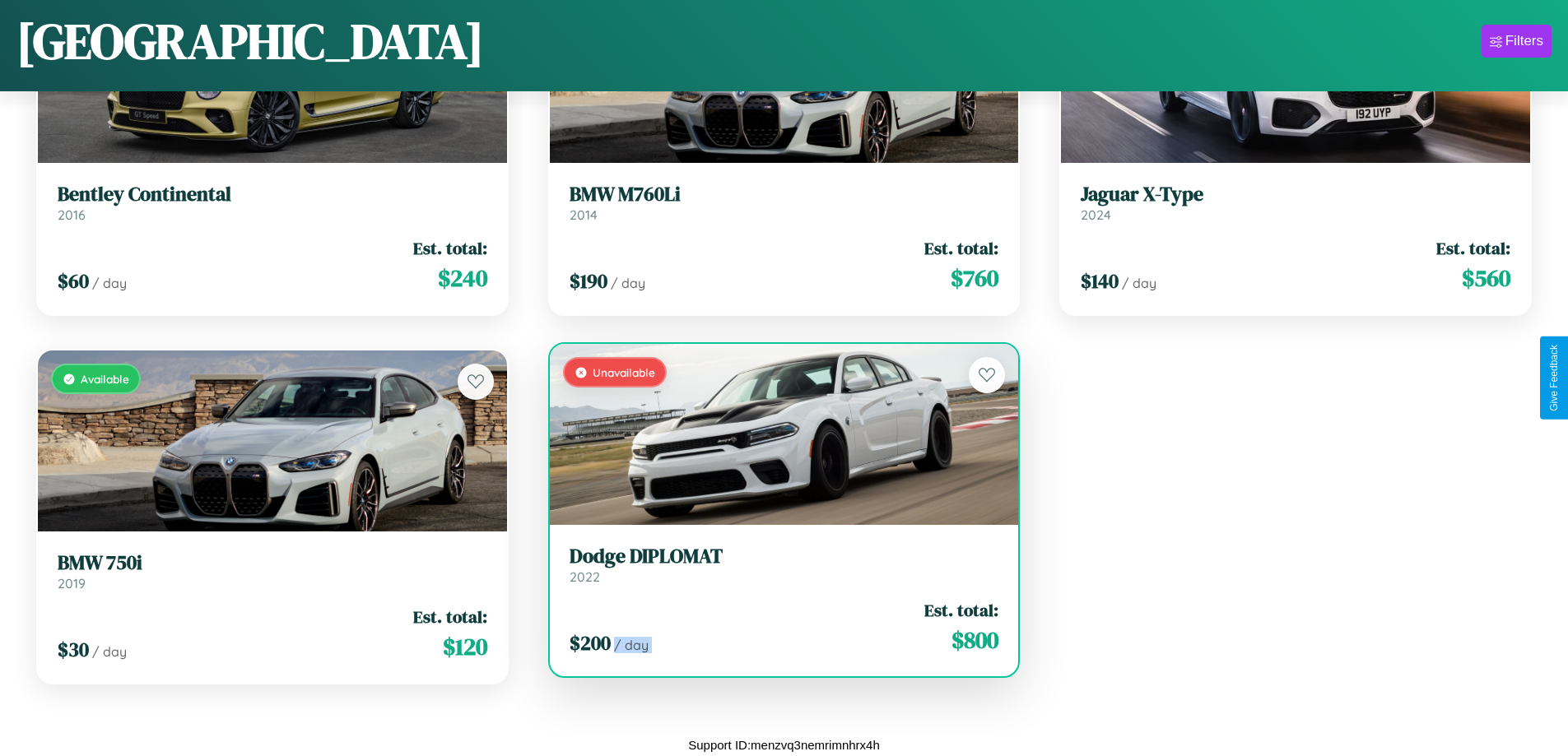
click at [777, 627] on div "$ 200 / day Est. total: $ 800" at bounding box center [785, 627] width 430 height 58
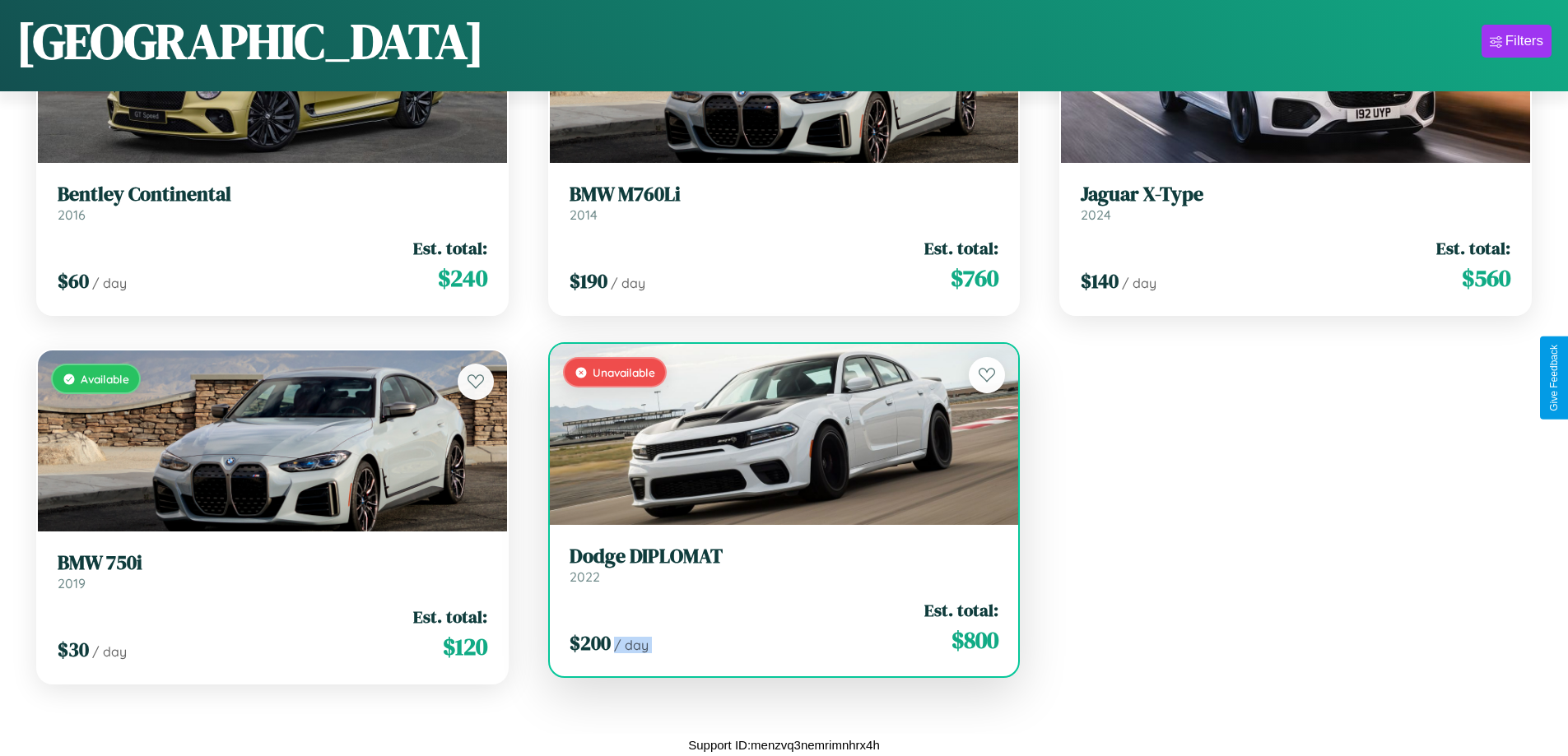
click at [777, 627] on div "$ 200 / day Est. total: $ 800" at bounding box center [785, 627] width 430 height 58
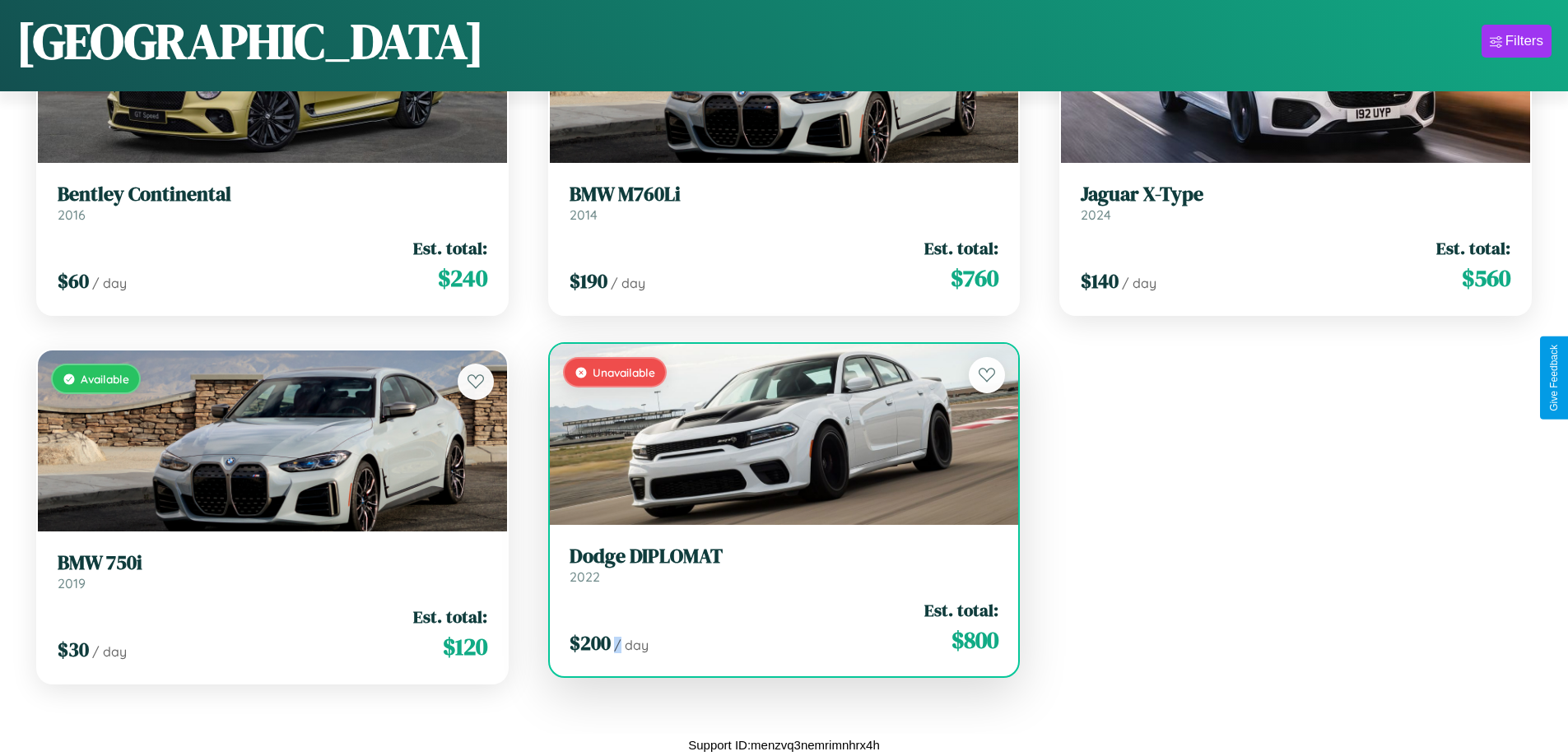
click at [777, 627] on div "$ 200 / day Est. total: $ 800" at bounding box center [785, 627] width 430 height 58
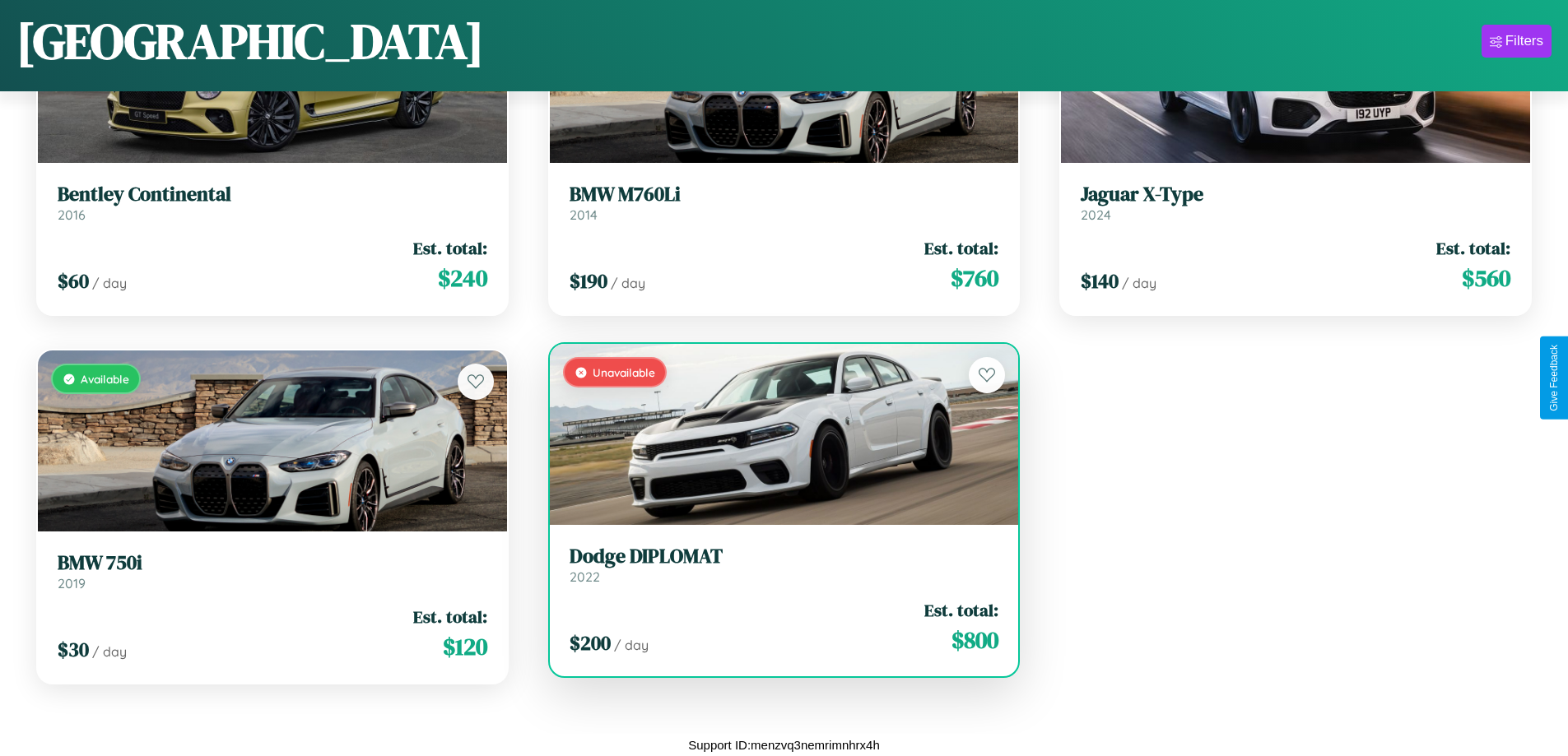
click at [777, 565] on h3 "Dodge DIPLOMAT" at bounding box center [785, 557] width 430 height 24
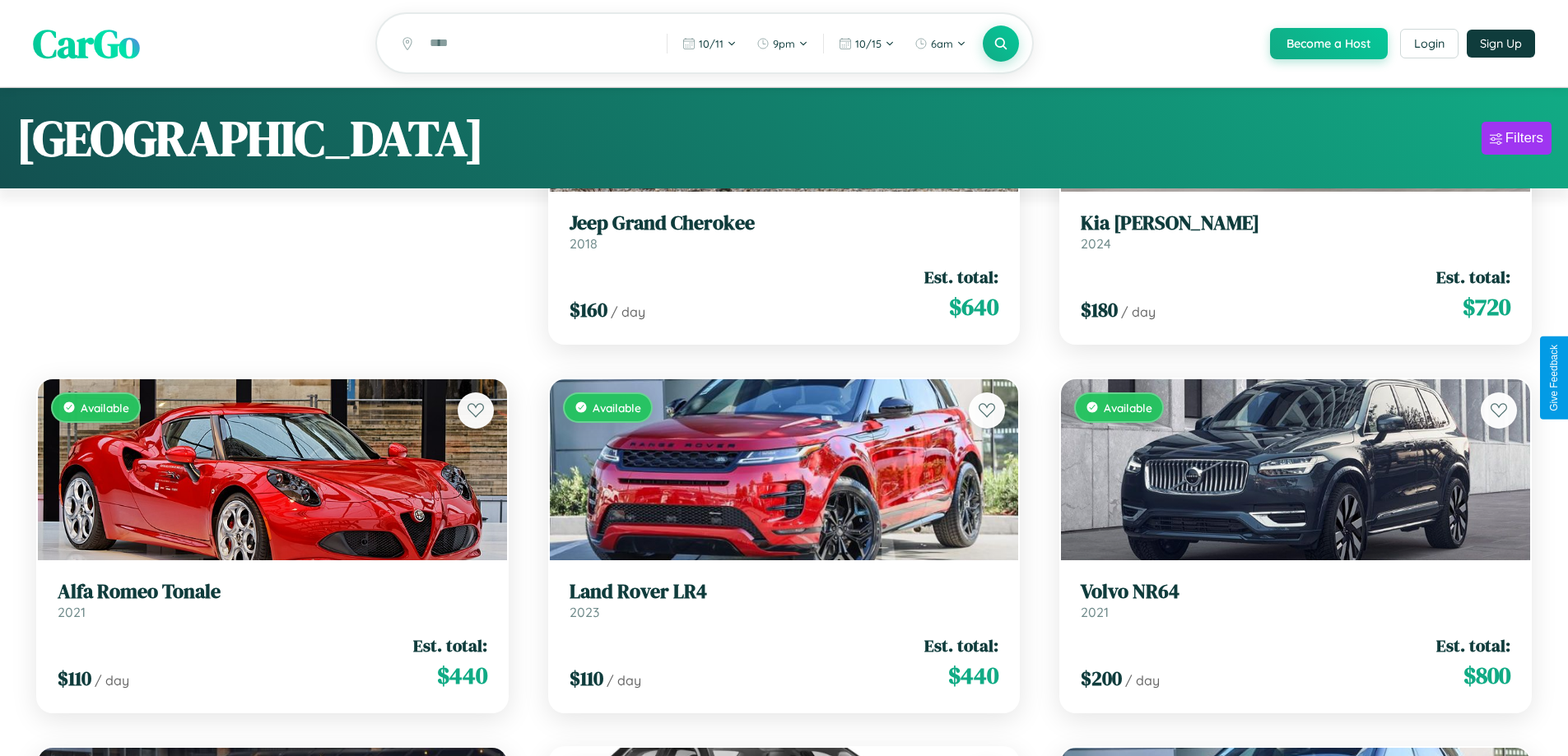
scroll to position [0, 0]
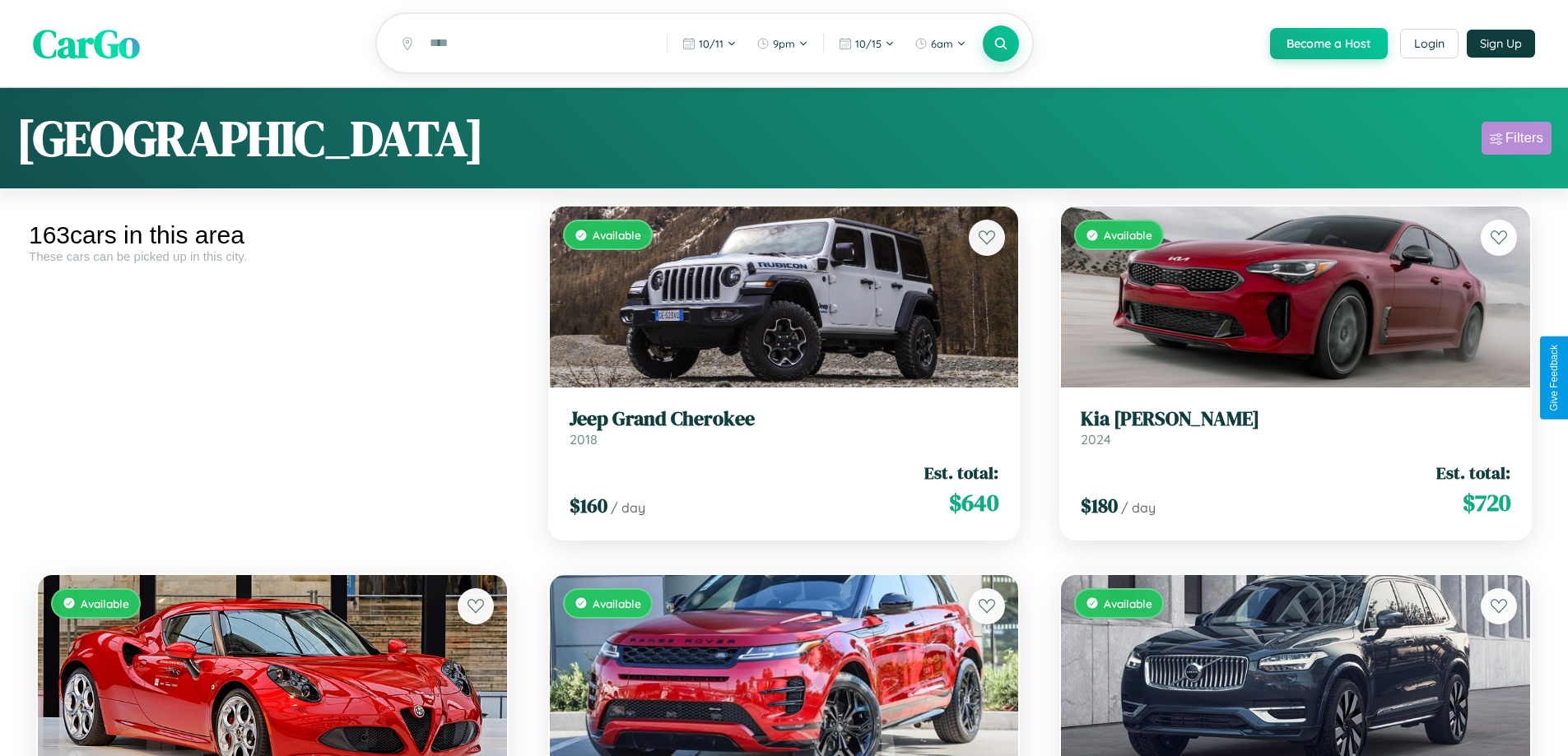
click at [1517, 141] on div "Filters" at bounding box center [1525, 138] width 37 height 17
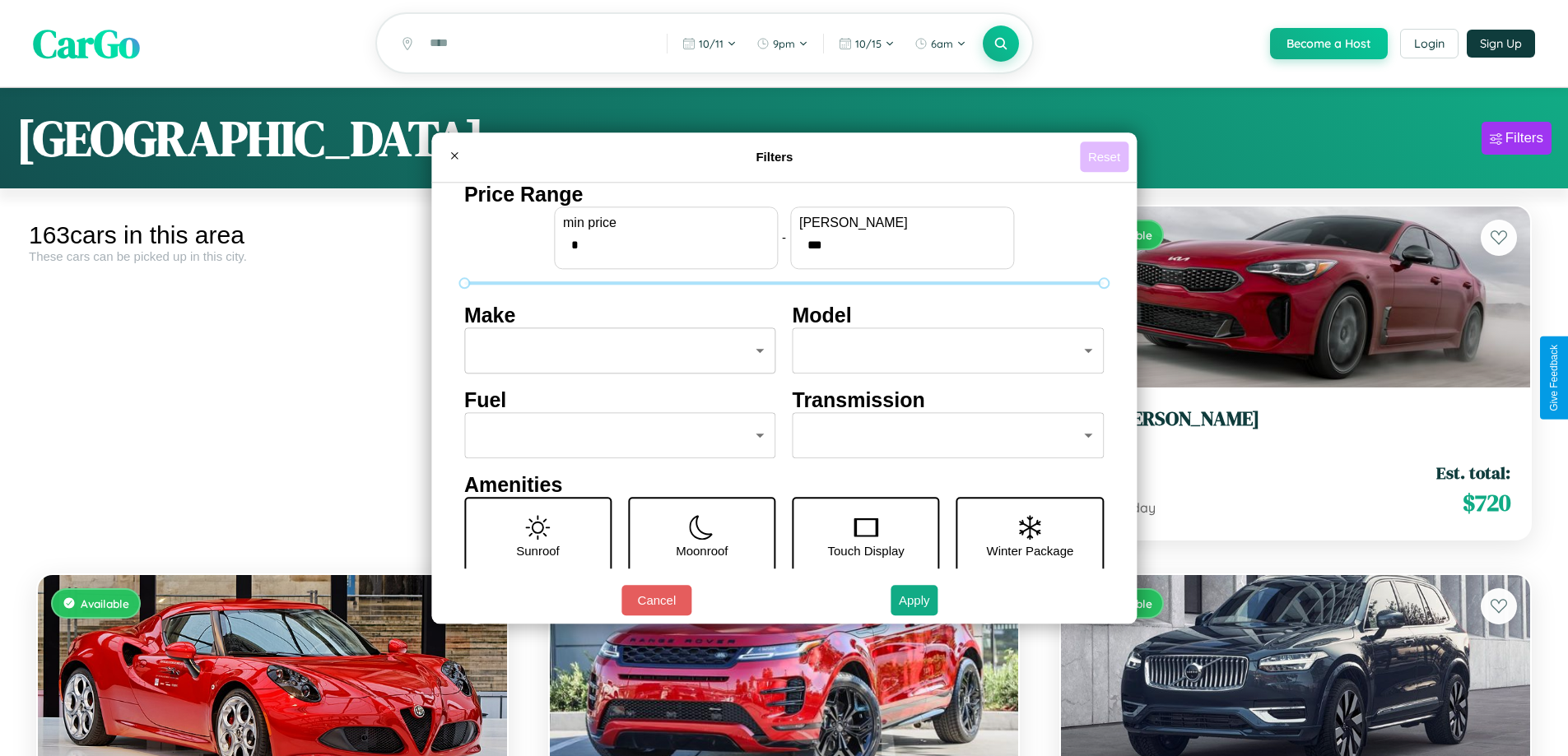
click at [1106, 157] on button "Reset" at bounding box center [1104, 157] width 48 height 31
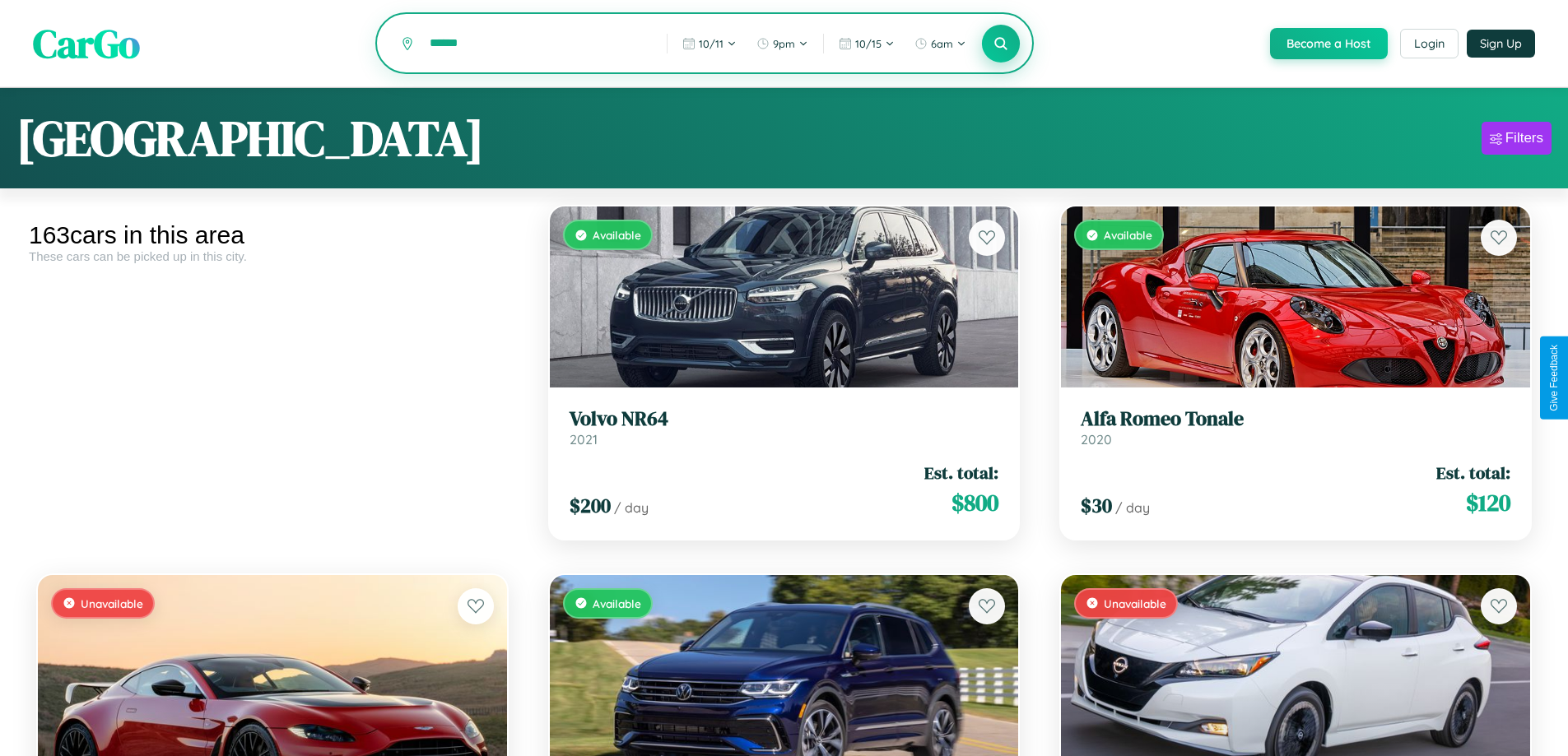
type input "******"
click at [1000, 44] on icon at bounding box center [1002, 43] width 16 height 16
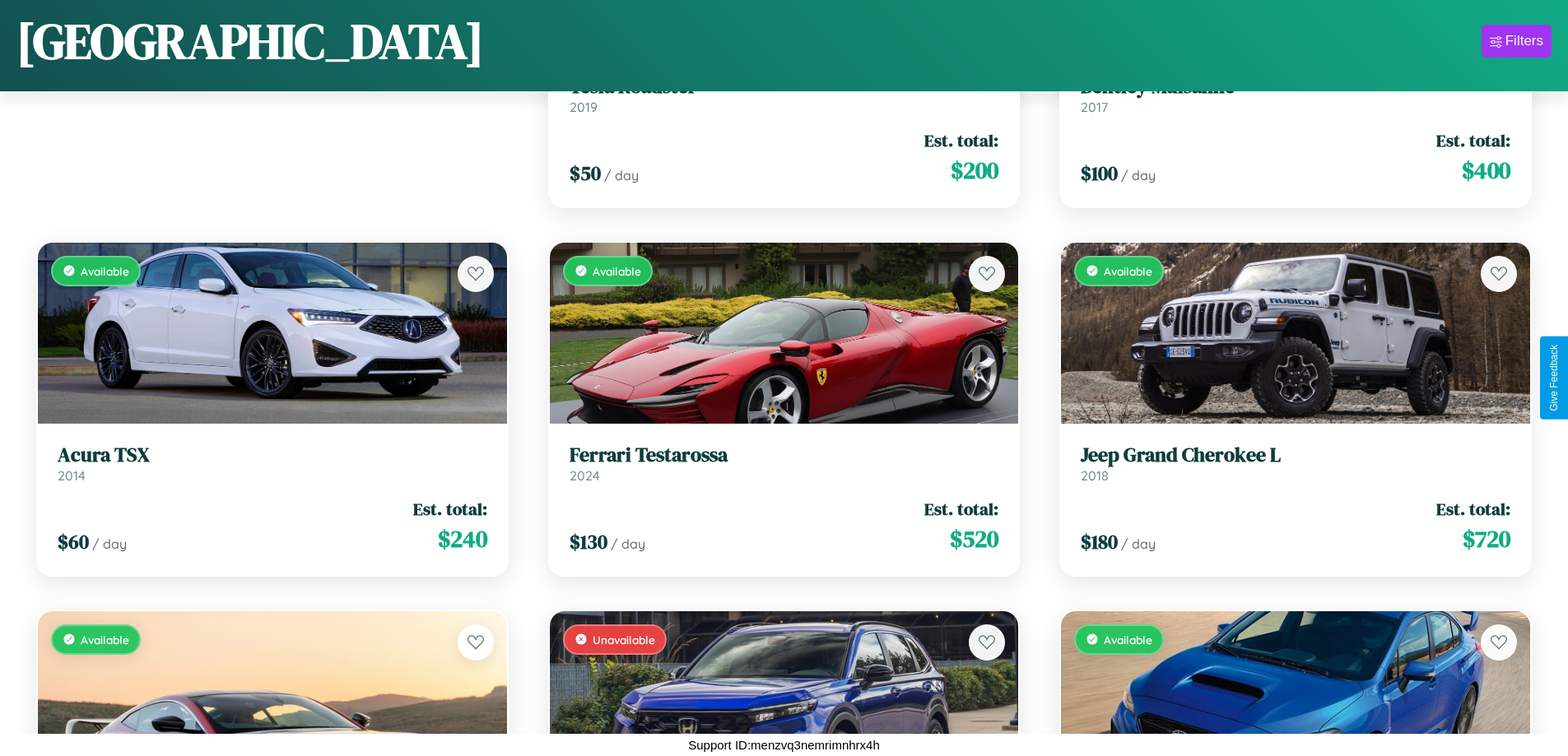
scroll to position [5759, 0]
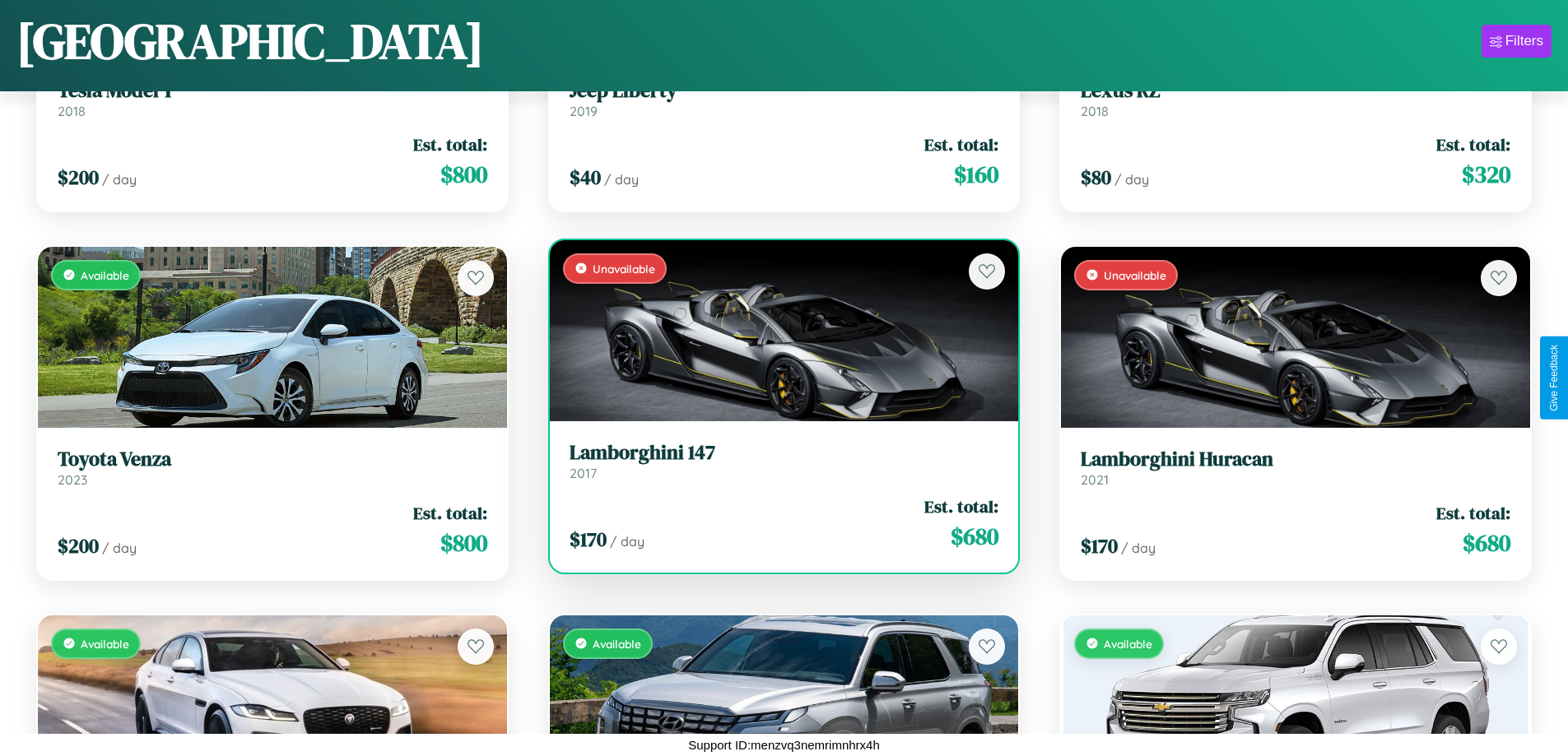
click at [777, 465] on h3 "Lamborghini 147" at bounding box center [785, 453] width 430 height 24
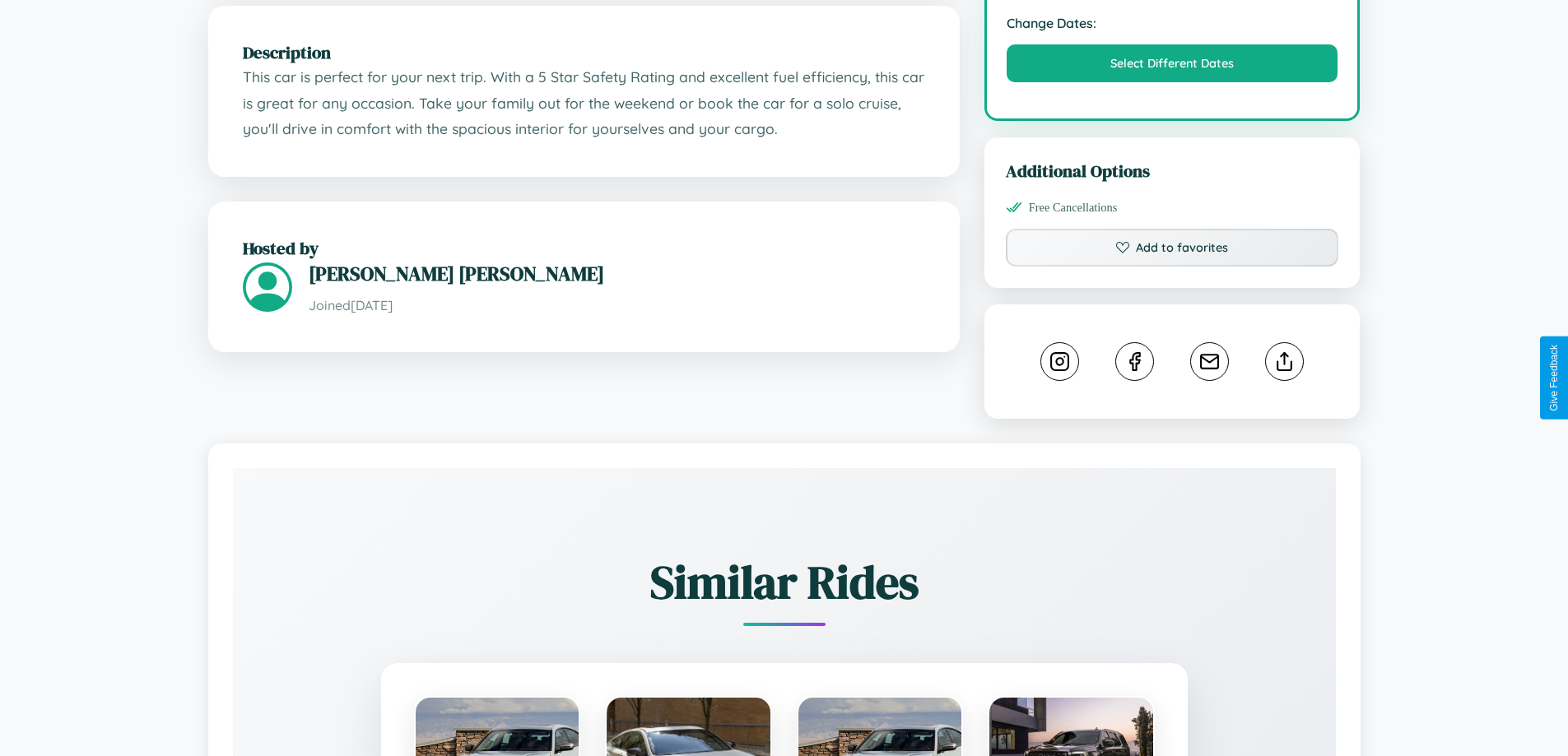
scroll to position [608, 0]
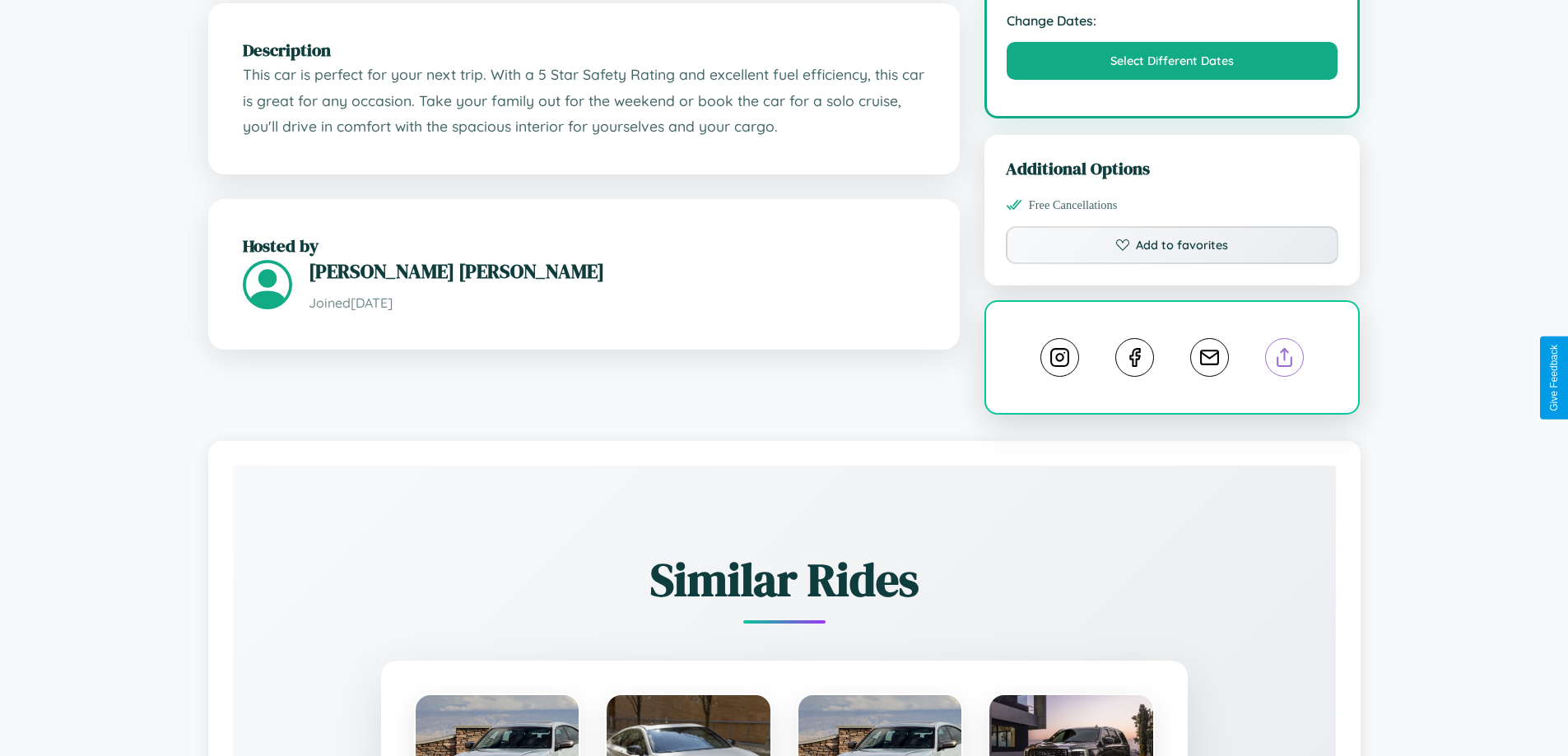
click at [1285, 361] on line at bounding box center [1285, 355] width 0 height 12
